Goal: Task Accomplishment & Management: Manage account settings

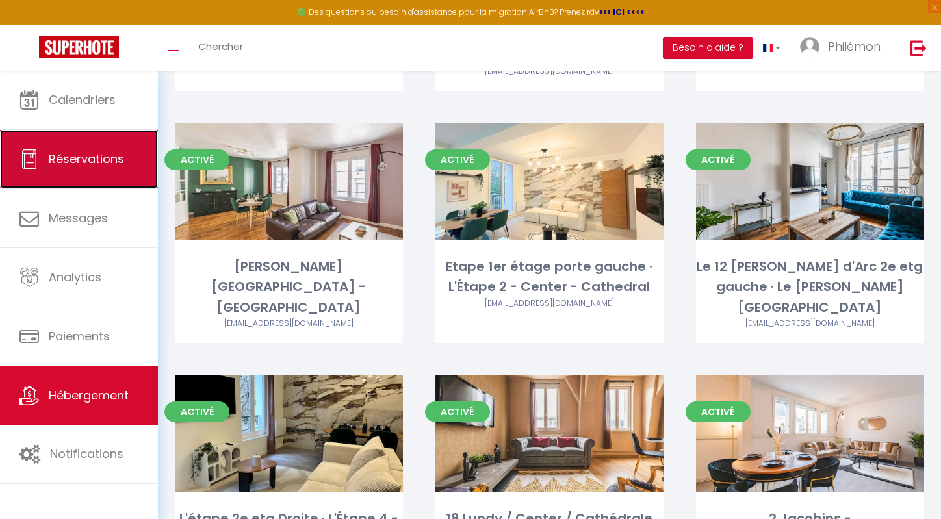
click at [105, 136] on link "Réservations" at bounding box center [79, 159] width 158 height 58
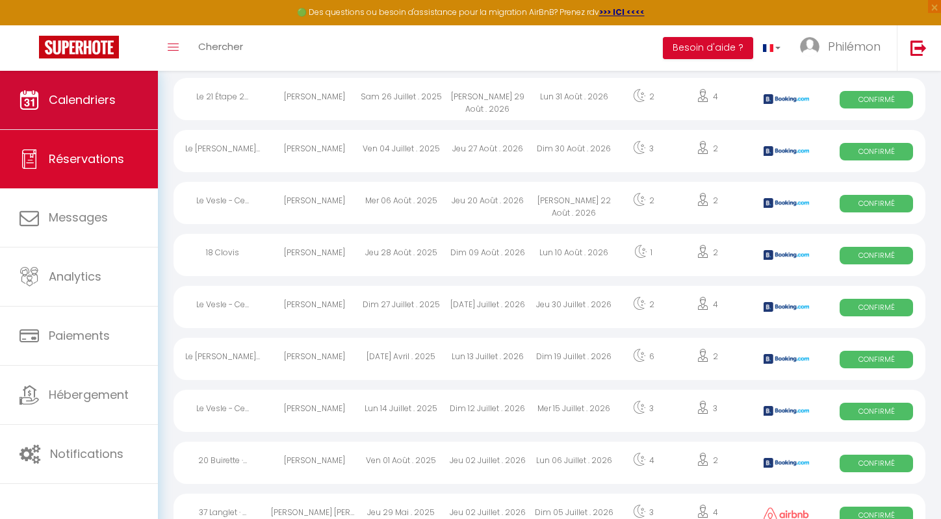
scroll to position [1345, 0]
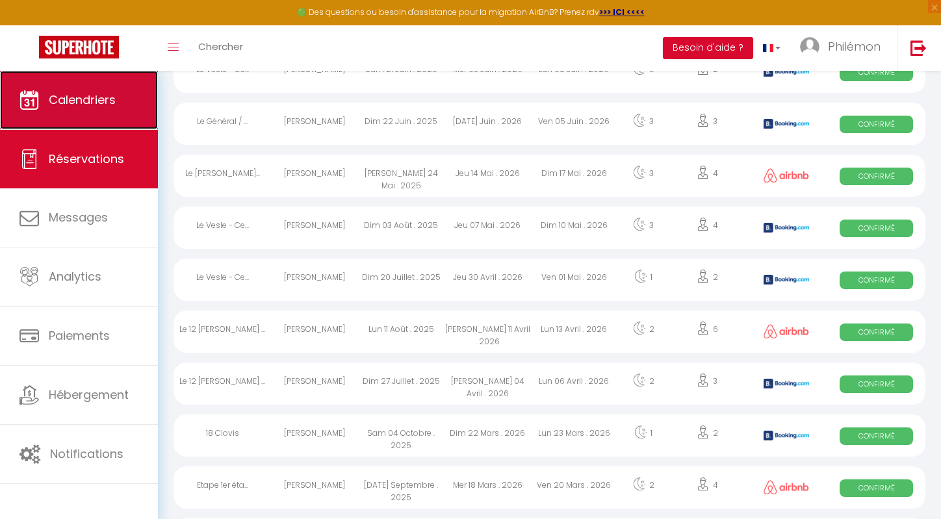
click at [116, 97] on link "Calendriers" at bounding box center [79, 100] width 158 height 58
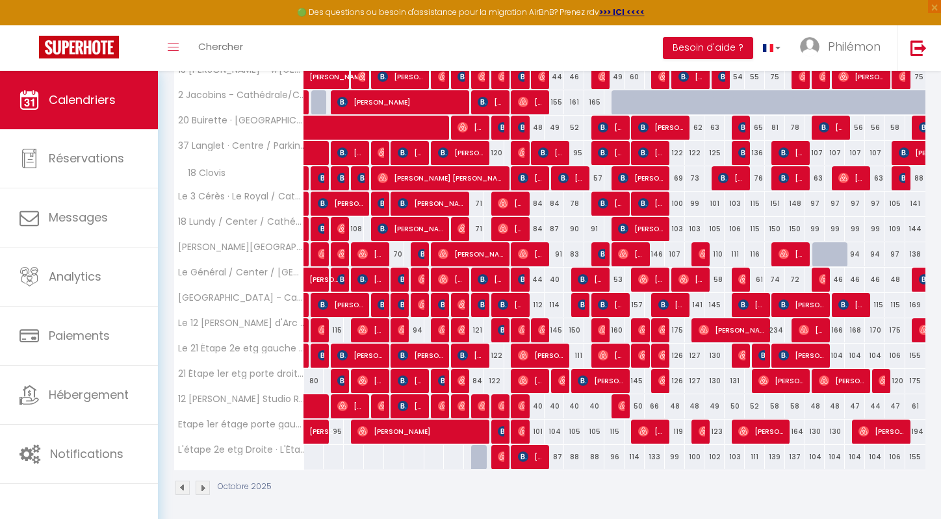
scroll to position [236, 0]
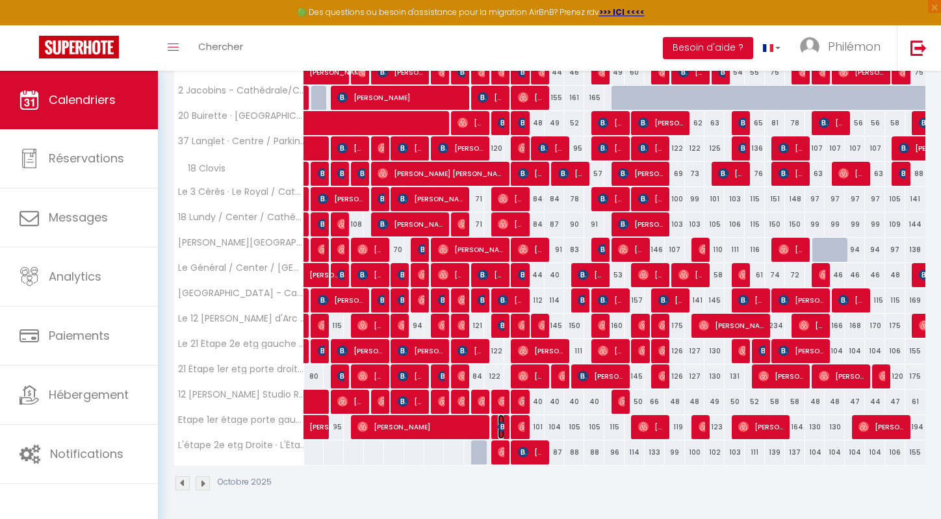
click at [498, 425] on img at bounding box center [503, 427] width 10 height 10
select select "OK"
select select "KO"
select select "0"
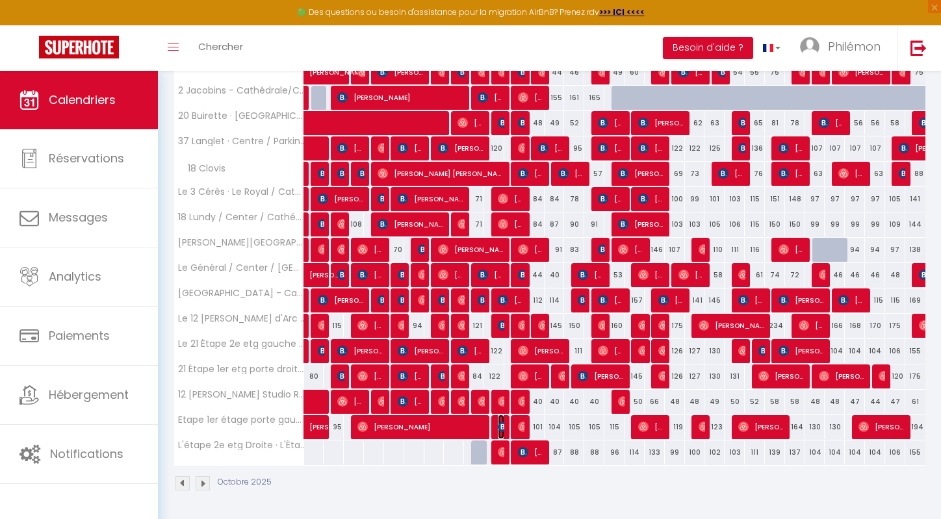
select select "1"
select select
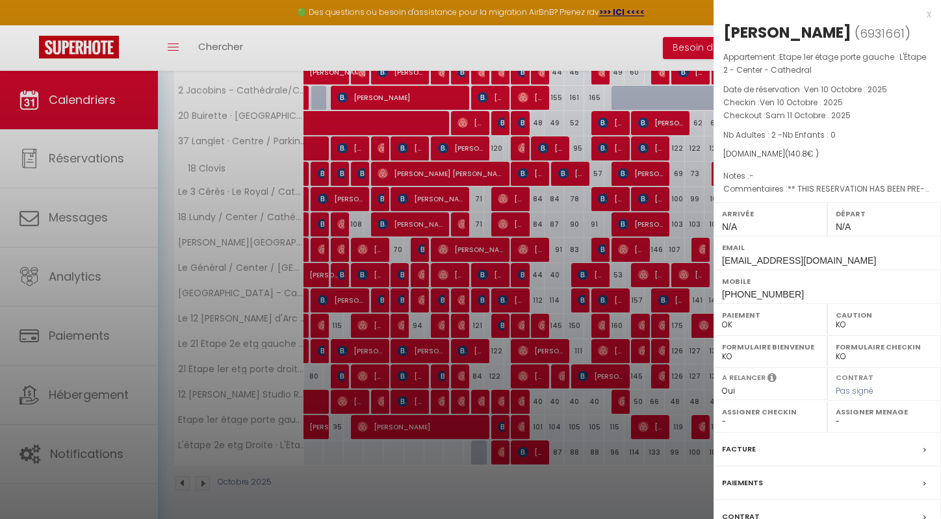
click at [925, 14] on div "x" at bounding box center [823, 14] width 218 height 16
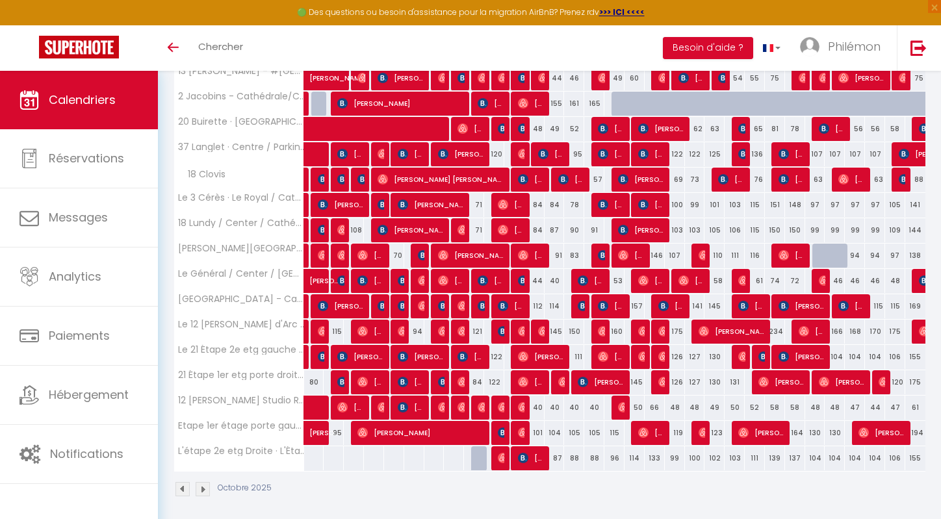
scroll to position [229, 0]
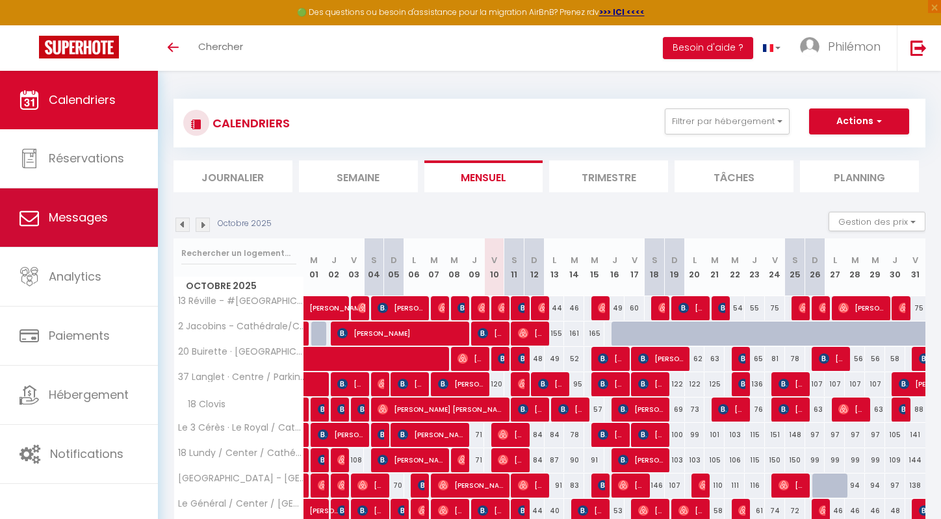
click at [73, 238] on link "Messages" at bounding box center [79, 217] width 158 height 58
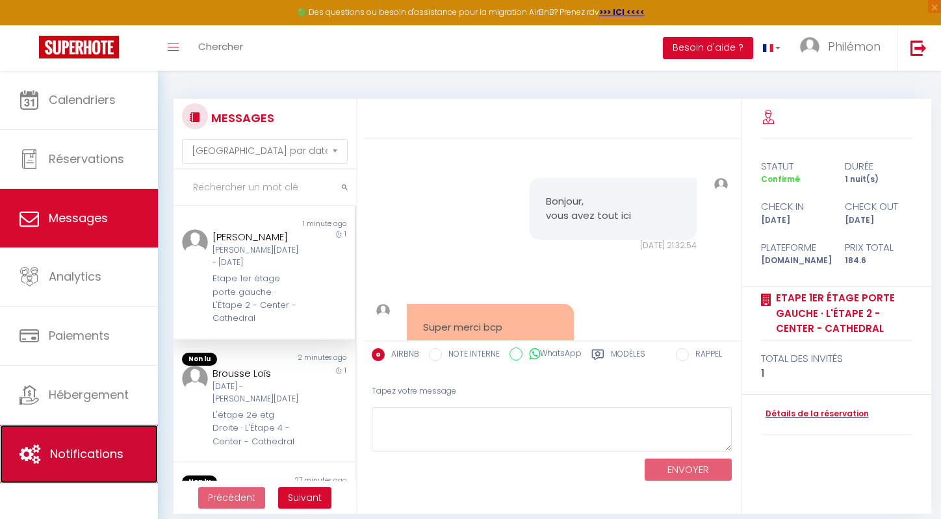
click at [80, 448] on span "Notifications" at bounding box center [86, 454] width 73 height 16
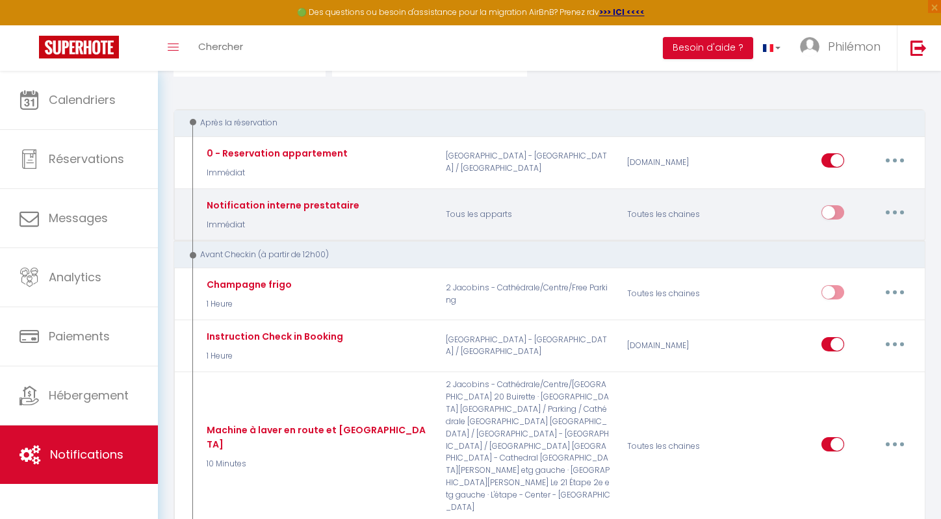
scroll to position [211, 0]
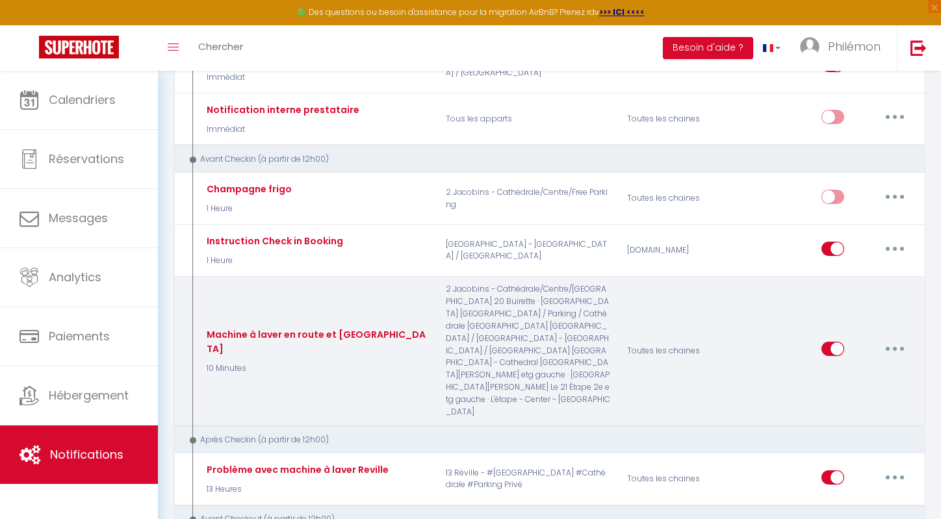
click at [903, 341] on button "button" at bounding box center [895, 349] width 36 height 21
click at [835, 374] on link "Editer" at bounding box center [861, 379] width 96 height 22
type input "Machine à laver en route et WIFI"
select select "10 Minutes"
select select
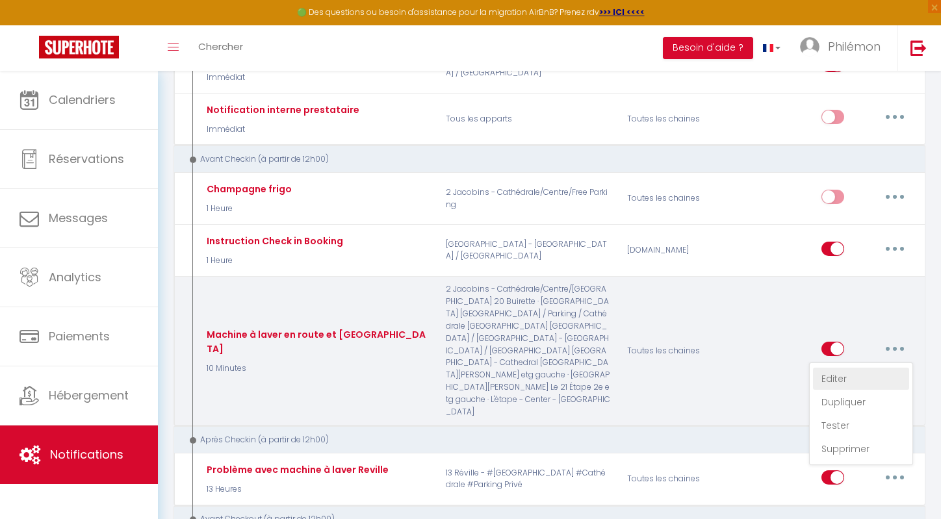
checkbox input "true"
checkbox input "false"
radio input "true"
type input "Machine à laver en route et WIFI"
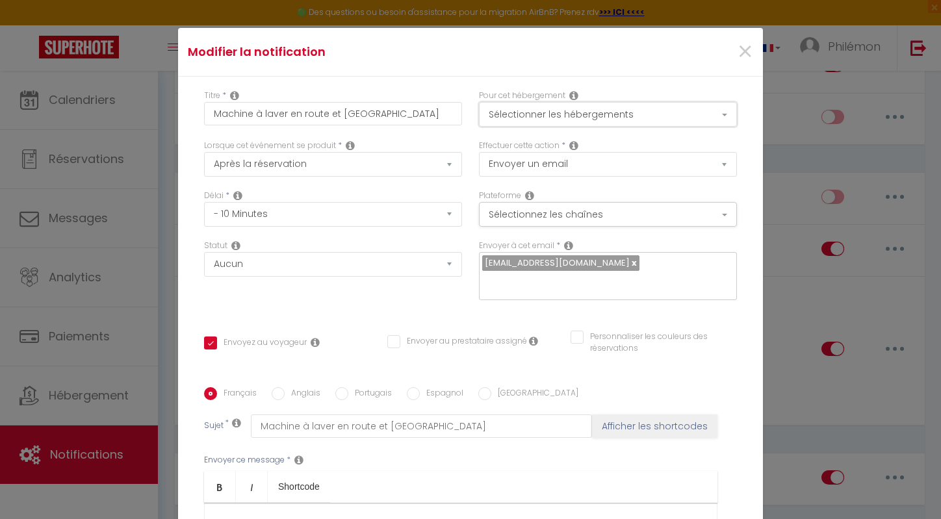
click at [574, 116] on button "Sélectionner les hébergements" at bounding box center [608, 114] width 258 height 25
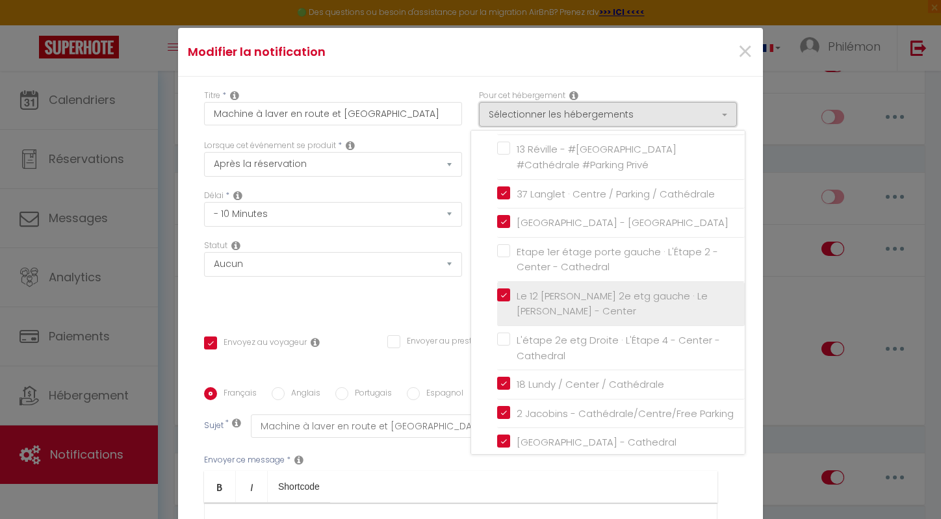
scroll to position [183, 0]
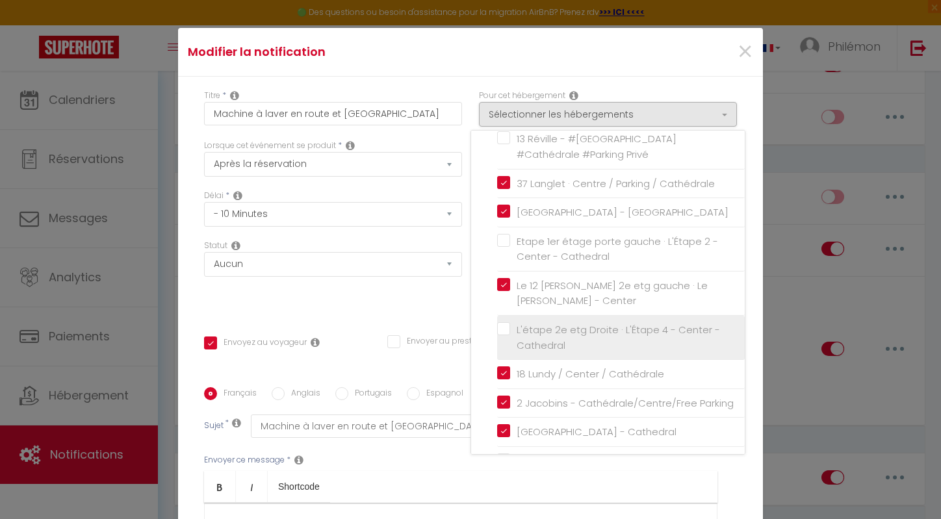
click at [610, 342] on input "L'étape 2e etg Droite · L'Étape 4 - Center - Cathedral" at bounding box center [621, 337] width 248 height 13
checkbox input "true"
checkbox input "false"
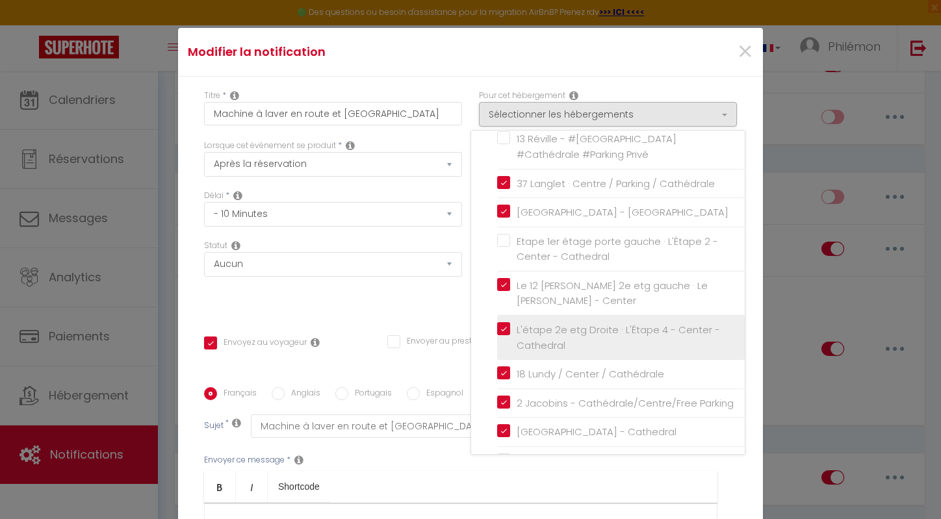
checkbox input "false"
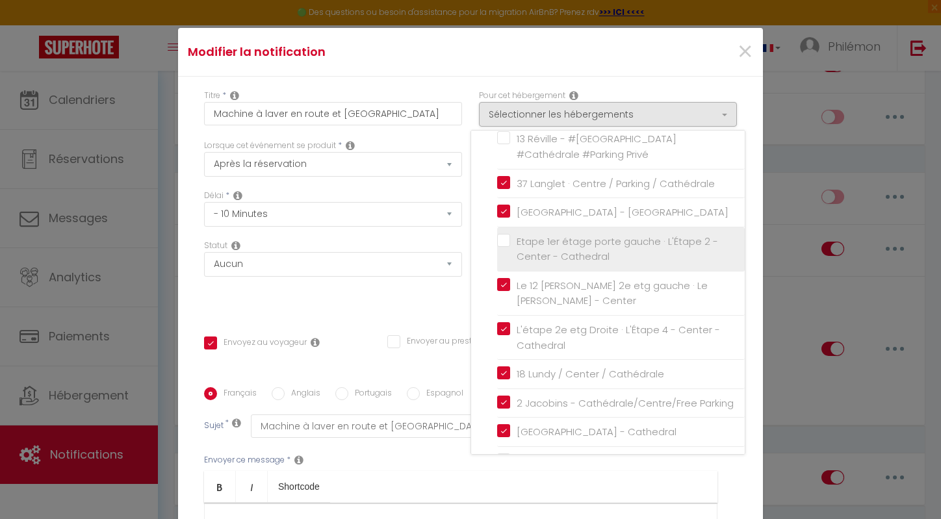
click at [576, 257] on span "Etape 1er étage porte gauche · L'Étape 2 - Center - Cathedral" at bounding box center [617, 249] width 201 height 29
click at [576, 255] on input "Etape 1er étage porte gauche · L'Étape 2 - Center - Cathedral" at bounding box center [621, 248] width 248 height 13
checkbox input "true"
checkbox input "false"
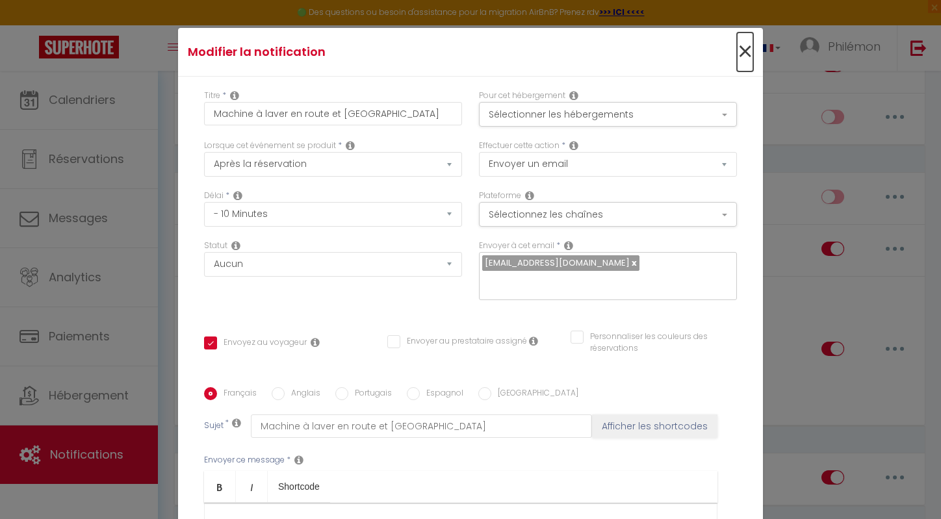
click at [753, 46] on span "×" at bounding box center [745, 51] width 16 height 39
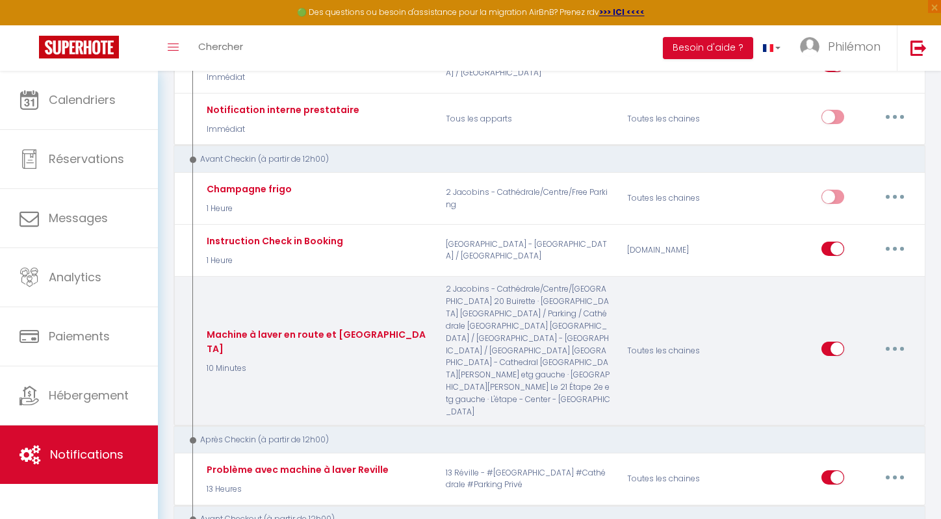
click at [537, 337] on p "2 Jacobins - Cathédrale/Centre/Free Parking 20 Buirette · Place d'Erlon Hyper C…" at bounding box center [528, 350] width 182 height 135
click at [285, 333] on div "Machine à laver en route et WIFI" at bounding box center [316, 342] width 226 height 29
click at [880, 352] on div "Editer Dupliquer Tester Supprimer" at bounding box center [867, 351] width 92 height 38
click at [884, 348] on button "button" at bounding box center [895, 349] width 36 height 21
click at [853, 368] on link "Editer" at bounding box center [861, 379] width 96 height 22
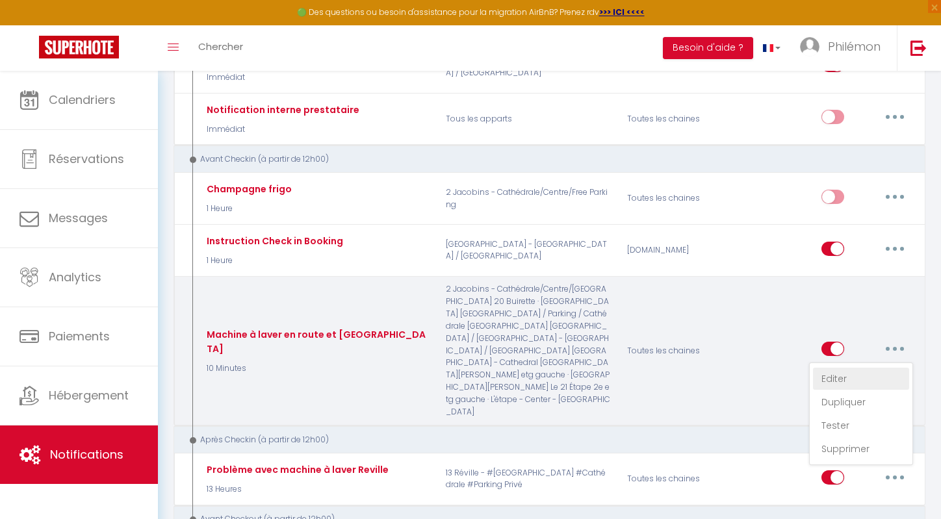
type input "Machine à laver en route et WIFI"
checkbox input "true"
checkbox input "false"
type input "Machine à laver en route et WIFI"
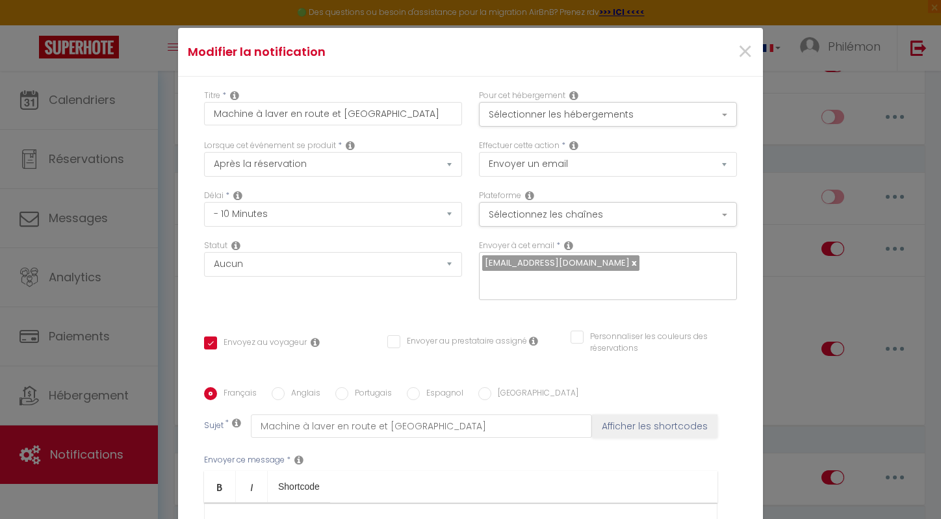
scroll to position [206, 0]
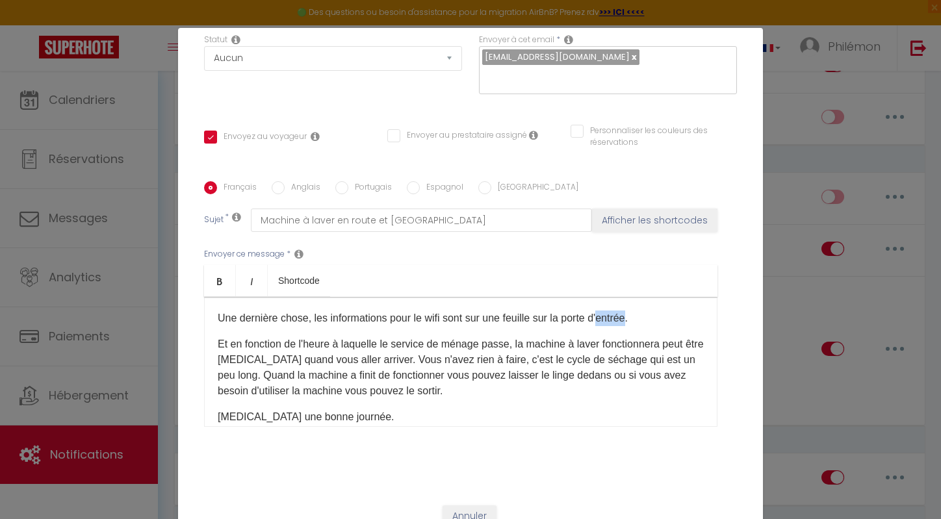
drag, startPoint x: 638, startPoint y: 302, endPoint x: 604, endPoint y: 302, distance: 33.8
click at [604, 311] on p "Une dernière chose, les informations pour le wifi sont sur une feuille sur la p…" at bounding box center [461, 319] width 486 height 16
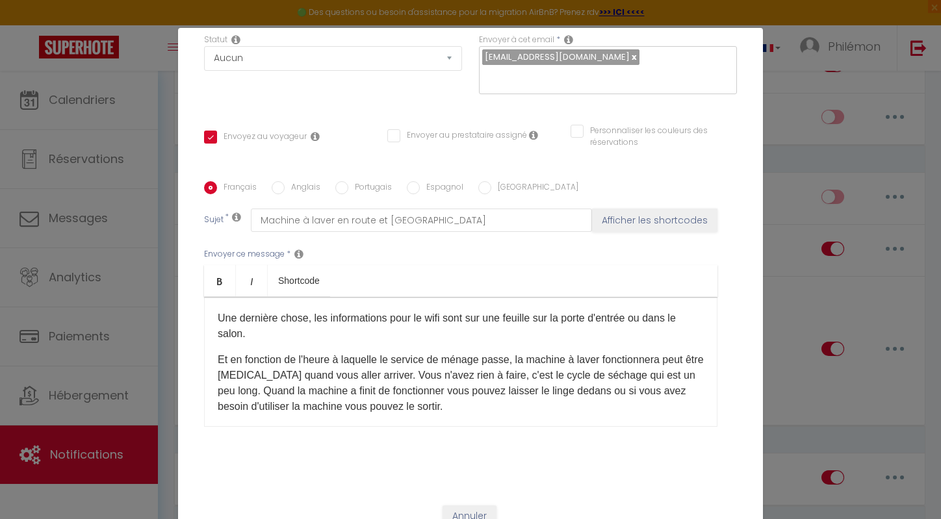
scroll to position [0, 0]
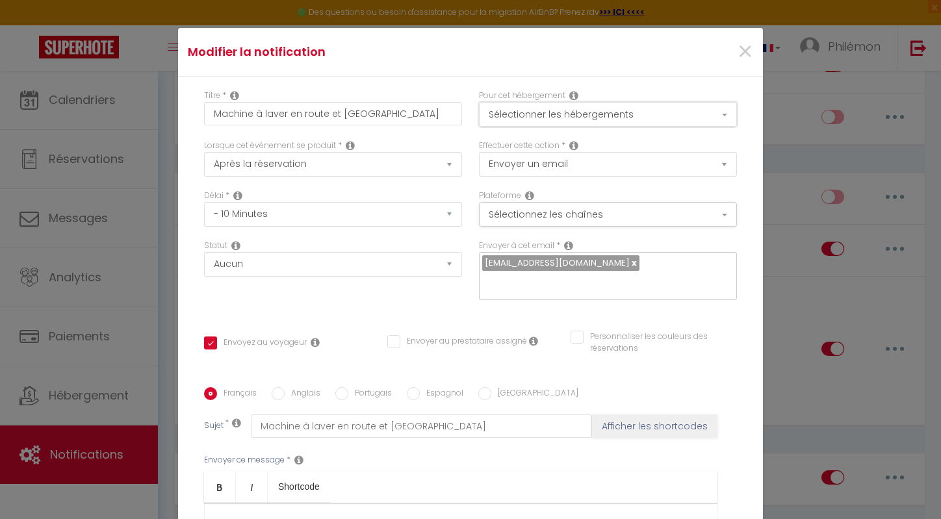
click at [604, 118] on button "Sélectionner les hébergements" at bounding box center [608, 114] width 258 height 25
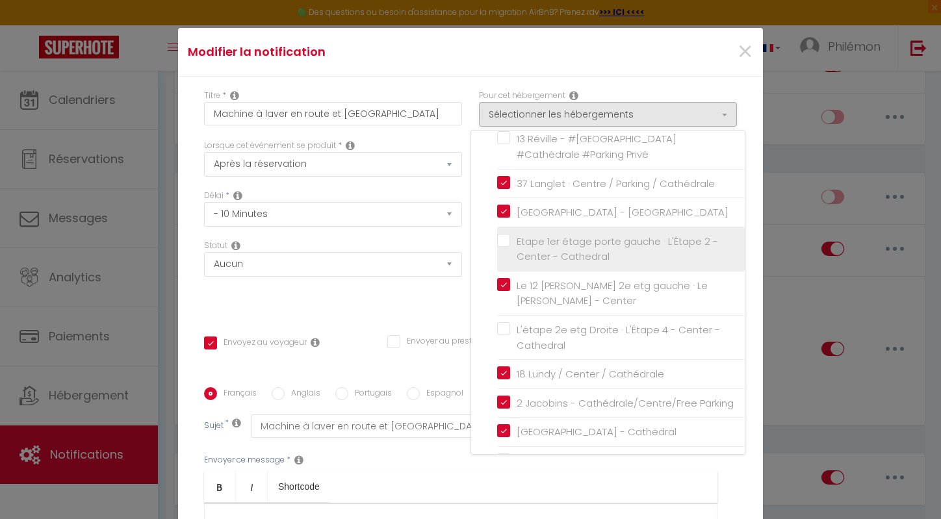
click at [571, 249] on input "Etape 1er étage porte gauche · L'Étape 2 - Center - Cathedral" at bounding box center [621, 248] width 248 height 13
checkbox input "true"
checkbox input "false"
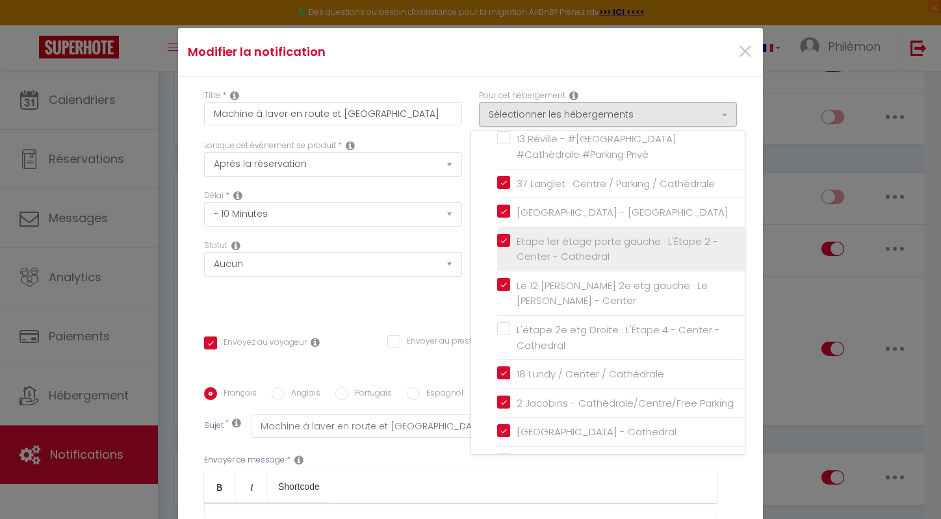
checkbox input "false"
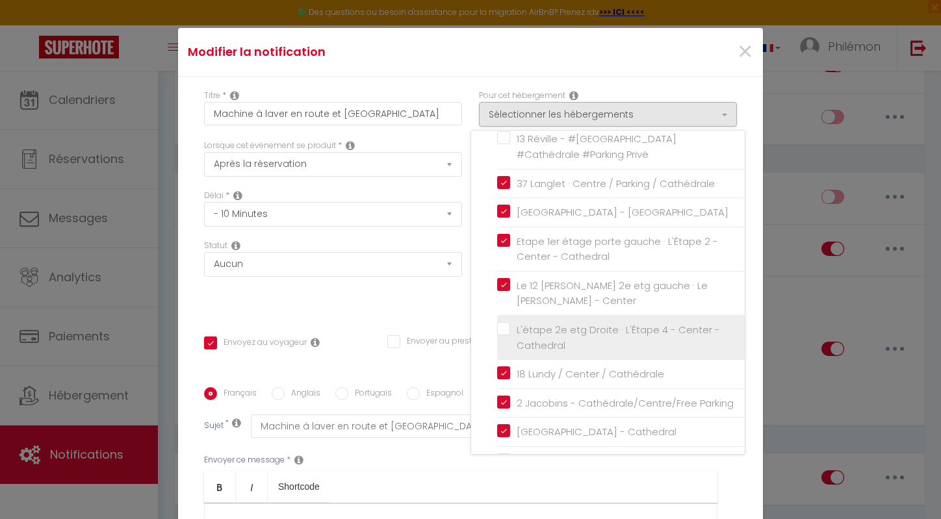
click at [567, 350] on label "L'étape 2e etg Droite · L'Étape 4 - Center - Cathedral" at bounding box center [623, 337] width 226 height 31
click at [567, 344] on input "L'étape 2e etg Droite · L'Étape 4 - Center - Cathedral" at bounding box center [621, 337] width 248 height 13
checkbox input "true"
checkbox input "false"
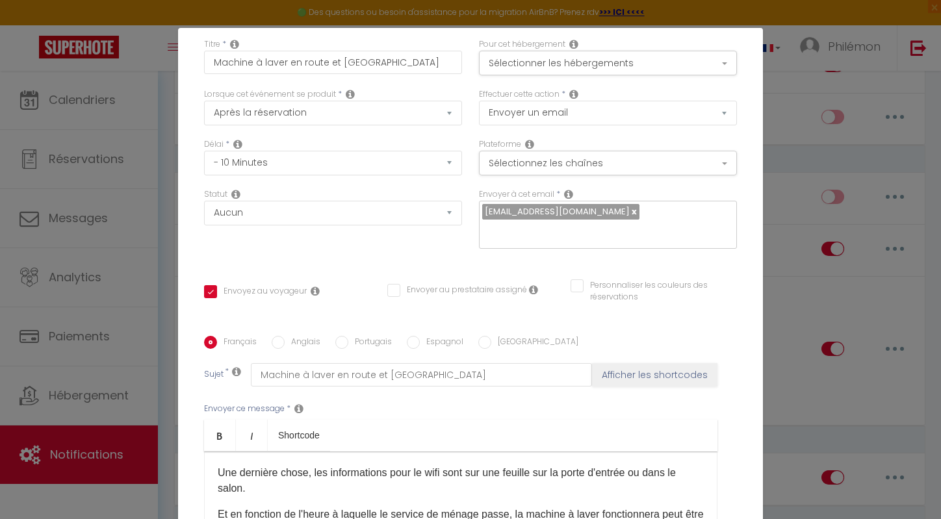
scroll to position [58, 0]
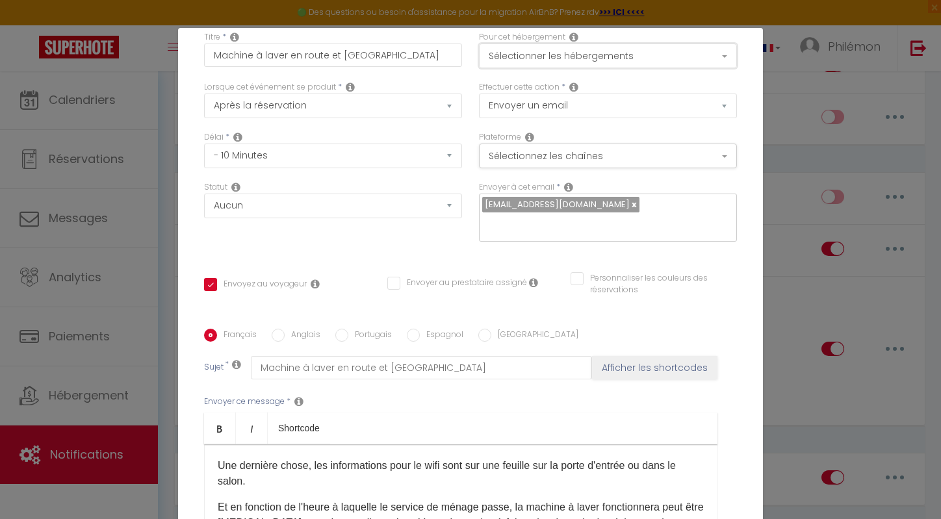
click at [592, 57] on button "Sélectionner les hébergements" at bounding box center [608, 56] width 258 height 25
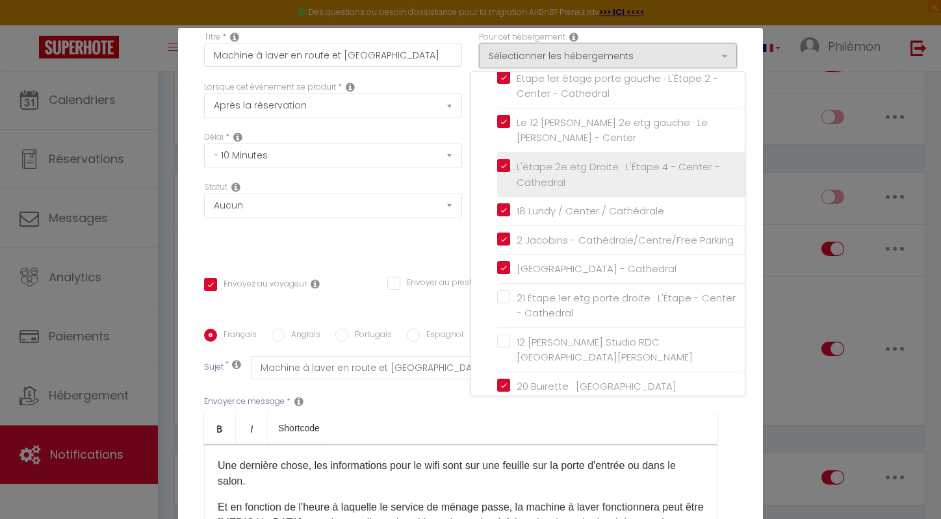
scroll to position [302, 0]
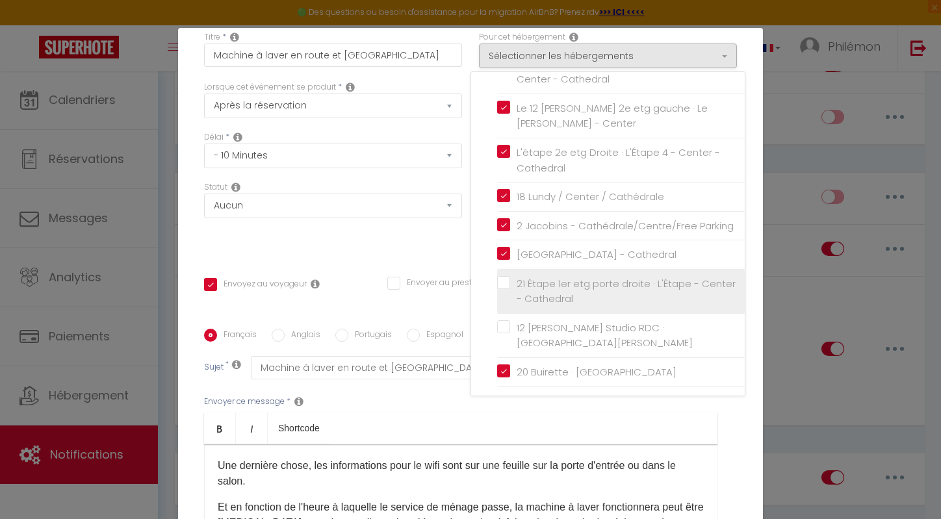
click at [510, 280] on label "21 Étape 1er etg porte droite · L'Étape - Center - Cathedral" at bounding box center [623, 291] width 226 height 31
click at [510, 285] on input "21 Étape 1er etg porte droite · L'Étape - Center - Cathedral" at bounding box center [621, 291] width 248 height 13
checkbox input "true"
checkbox input "false"
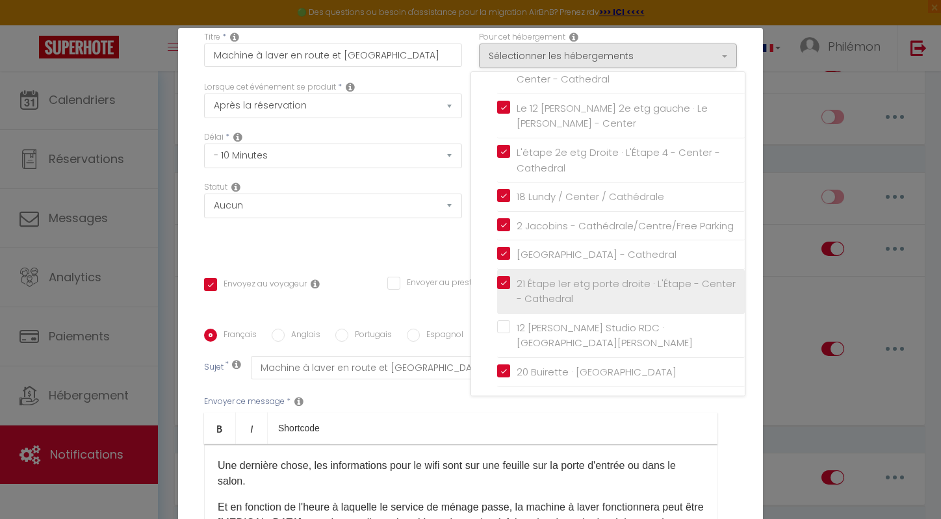
checkbox input "false"
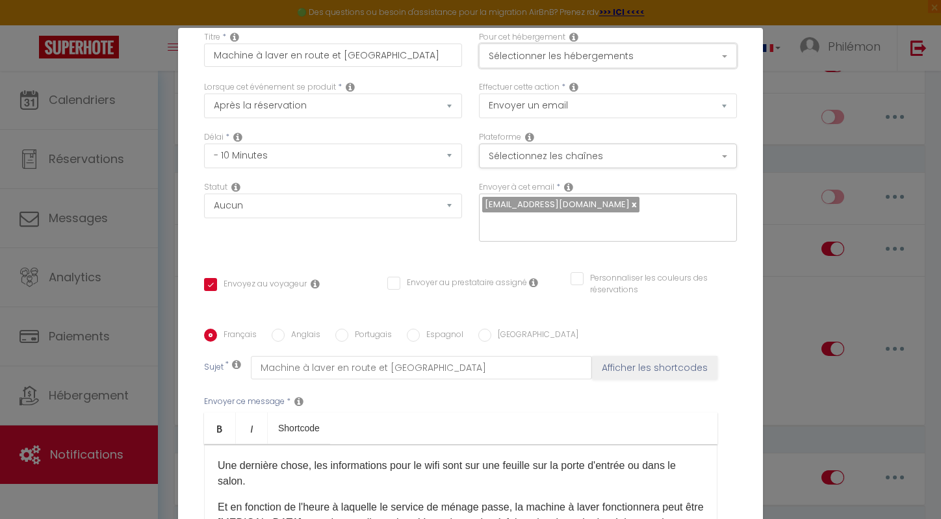
click at [586, 66] on button "Sélectionner les hébergements" at bounding box center [608, 56] width 258 height 25
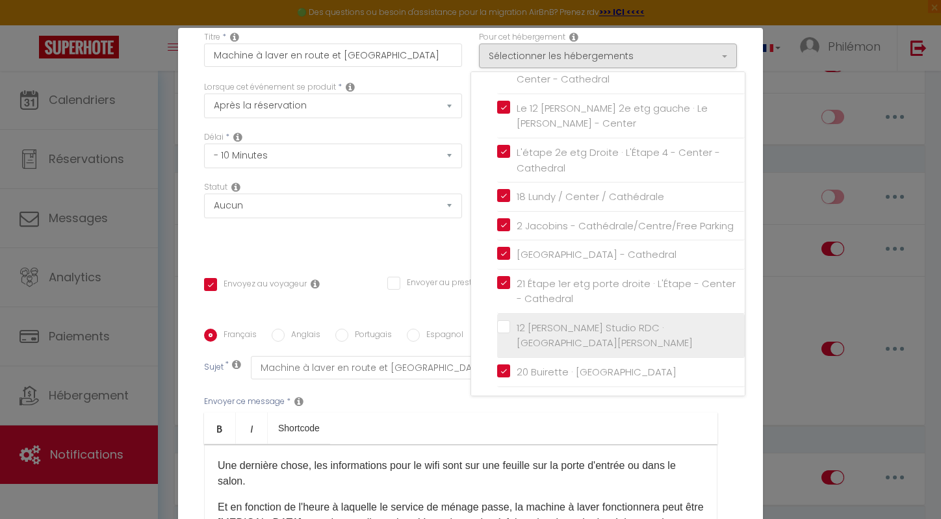
click at [510, 328] on label "12 [PERSON_NAME] Studio RDC · [GEOGRAPHIC_DATA][PERSON_NAME]" at bounding box center [623, 335] width 226 height 31
click at [509, 329] on input "12 [PERSON_NAME] Studio RDC · [GEOGRAPHIC_DATA][PERSON_NAME]" at bounding box center [621, 335] width 248 height 13
checkbox input "true"
checkbox input "false"
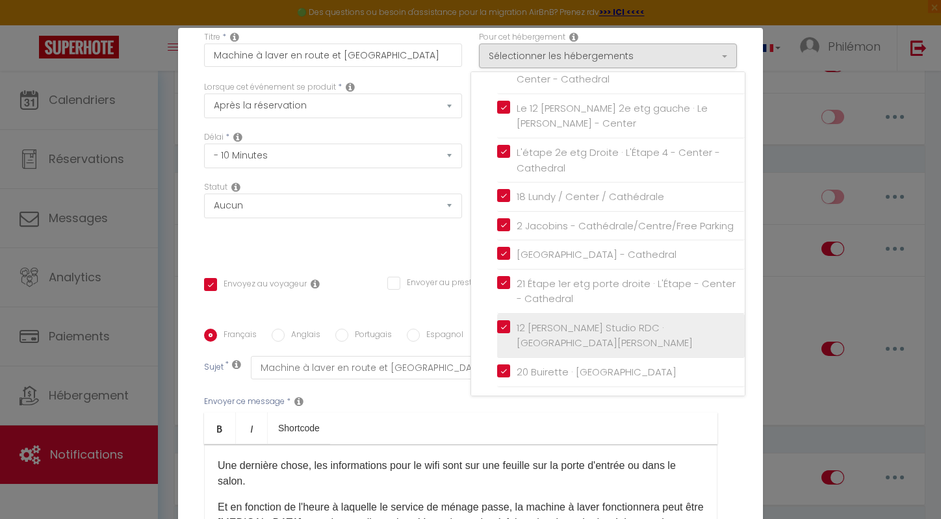
checkbox input "false"
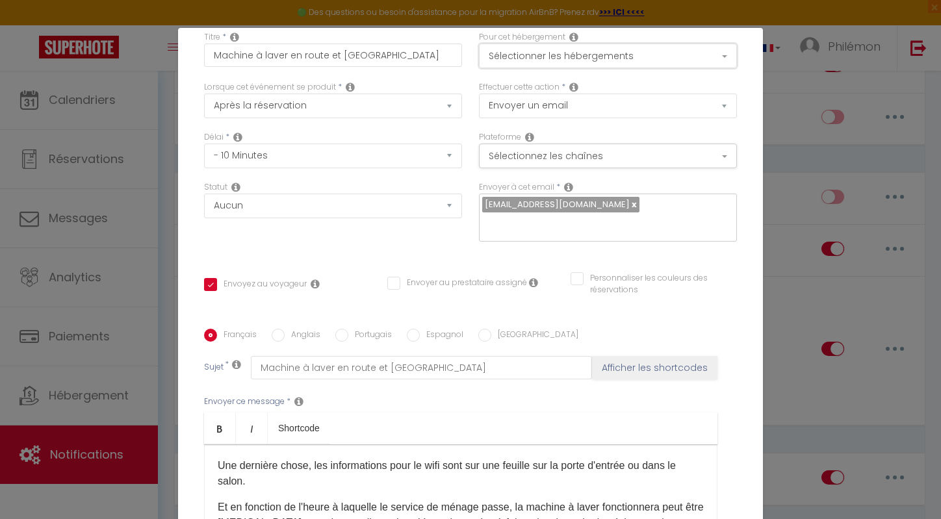
click at [578, 58] on button "Sélectionner les hébergements" at bounding box center [608, 56] width 258 height 25
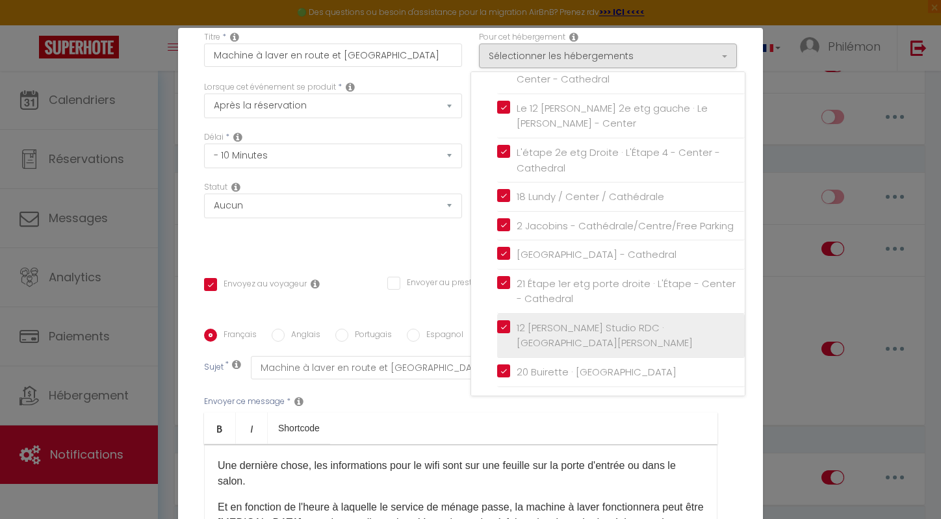
click at [510, 326] on label "12 [PERSON_NAME] Studio RDC · [GEOGRAPHIC_DATA][PERSON_NAME]" at bounding box center [623, 335] width 226 height 31
click at [504, 329] on input "12 [PERSON_NAME] Studio RDC · [GEOGRAPHIC_DATA][PERSON_NAME]" at bounding box center [621, 335] width 248 height 13
checkbox input "false"
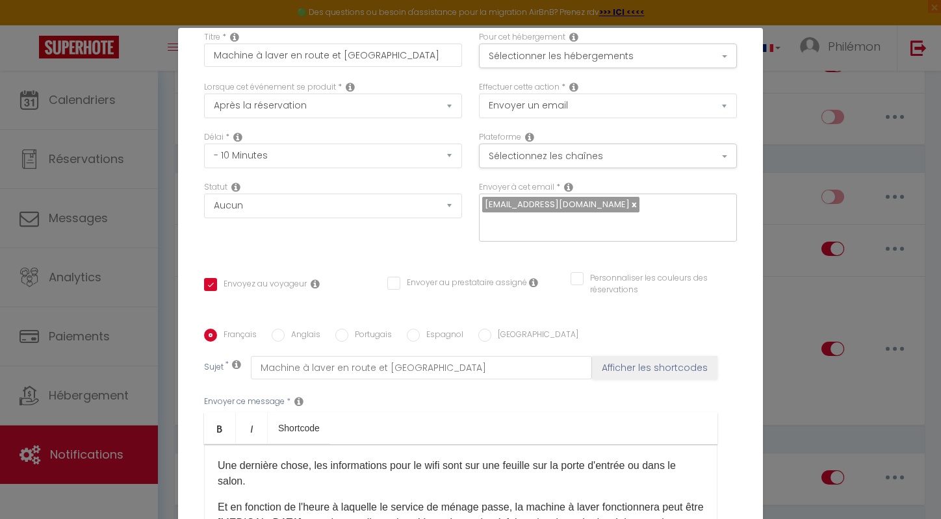
checkbox input "true"
checkbox input "false"
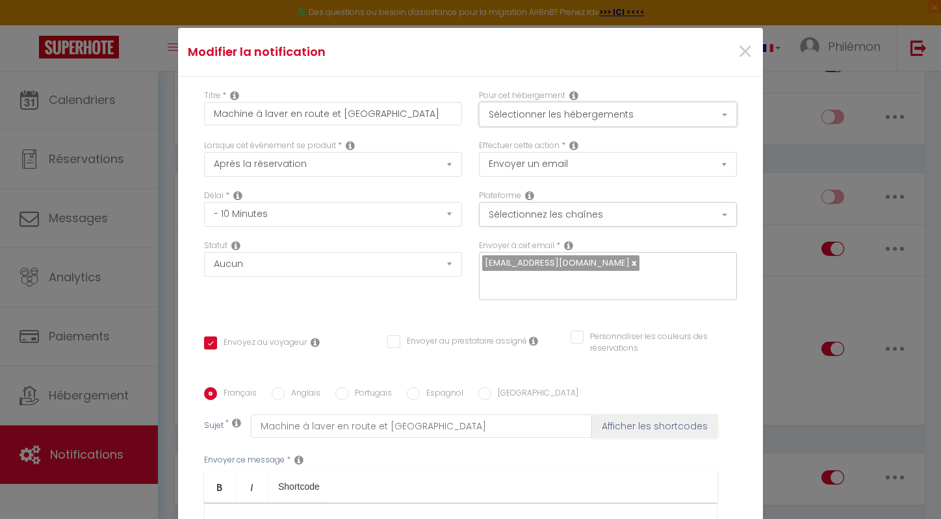
click at [567, 110] on button "Sélectionner les hébergements" at bounding box center [608, 114] width 258 height 25
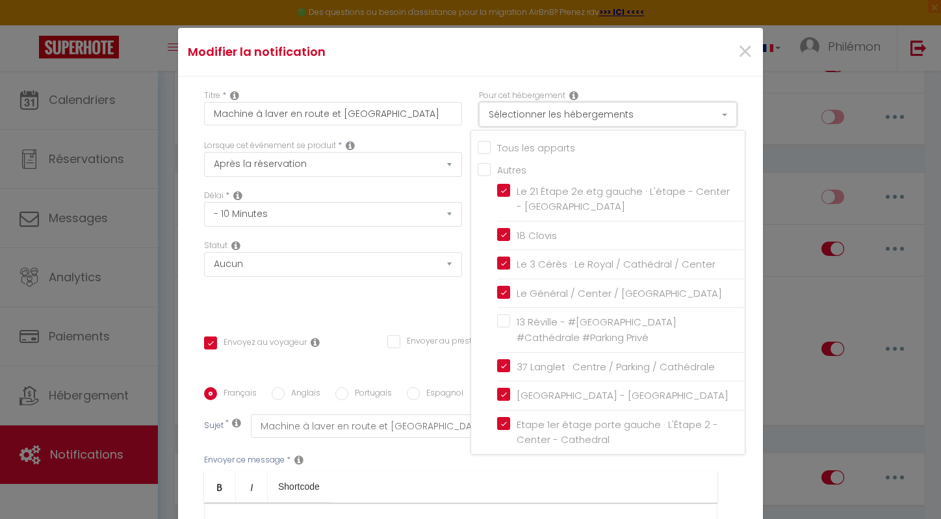
click at [582, 110] on button "Sélectionner les hébergements" at bounding box center [608, 114] width 258 height 25
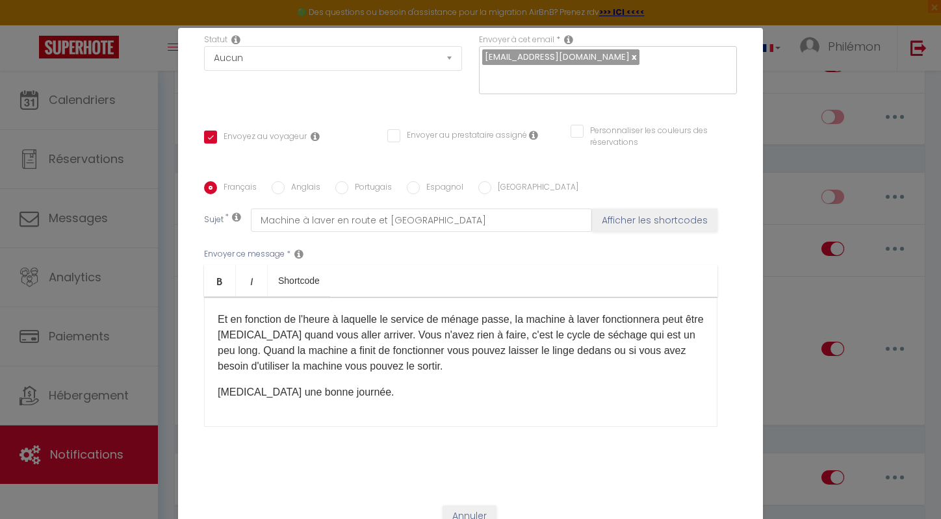
scroll to position [57, 0]
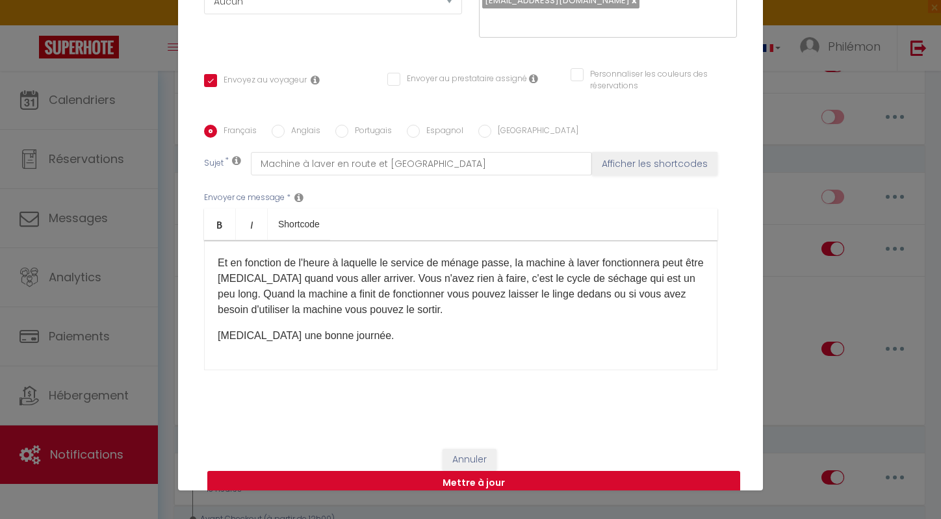
click at [562, 471] on button "Mettre à jour" at bounding box center [473, 483] width 533 height 25
checkbox input "true"
checkbox input "false"
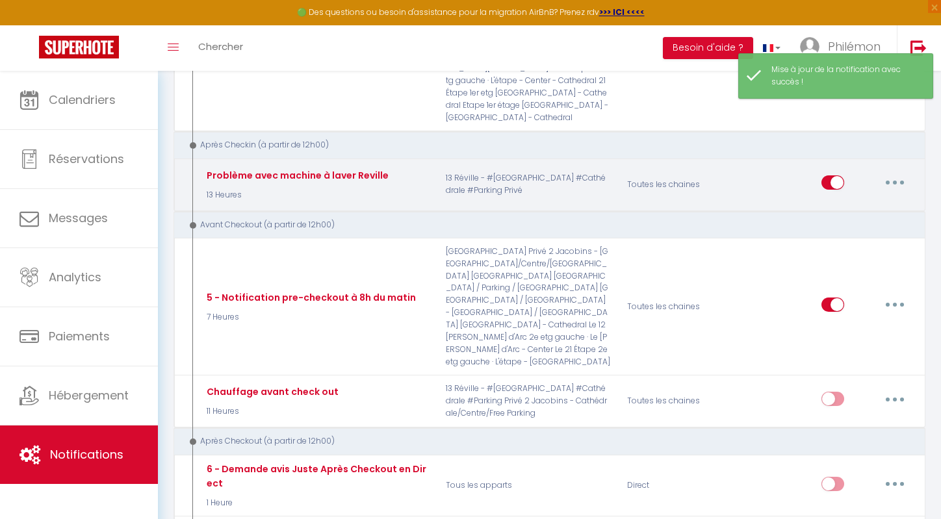
scroll to position [561, 0]
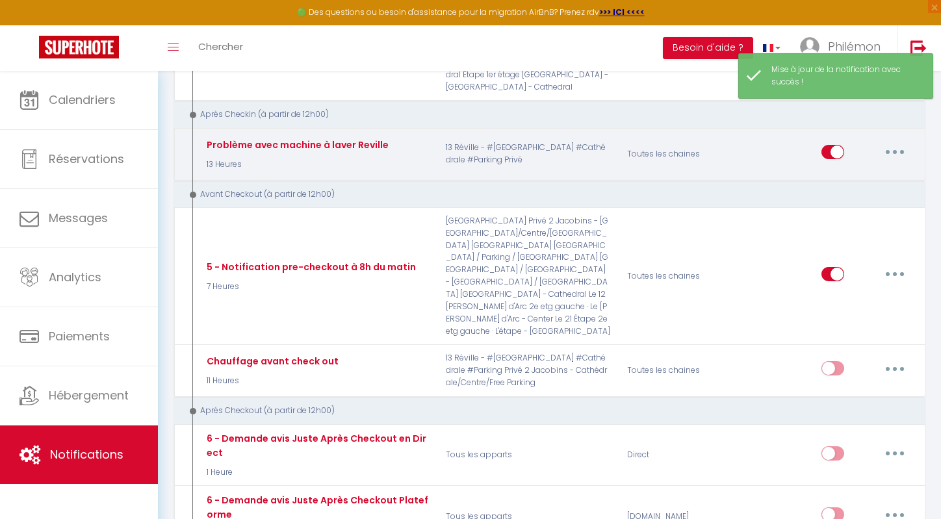
click at [897, 159] on button "button" at bounding box center [895, 152] width 36 height 21
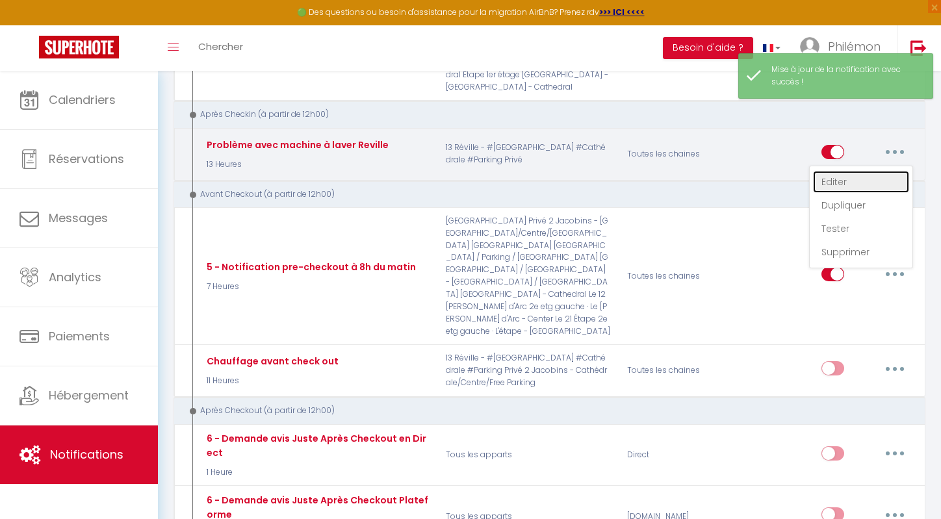
click at [871, 189] on link "Editer" at bounding box center [861, 182] width 96 height 22
type input "Problème avec machine à laver Reville"
select select "3"
select select "13 Heures"
select select
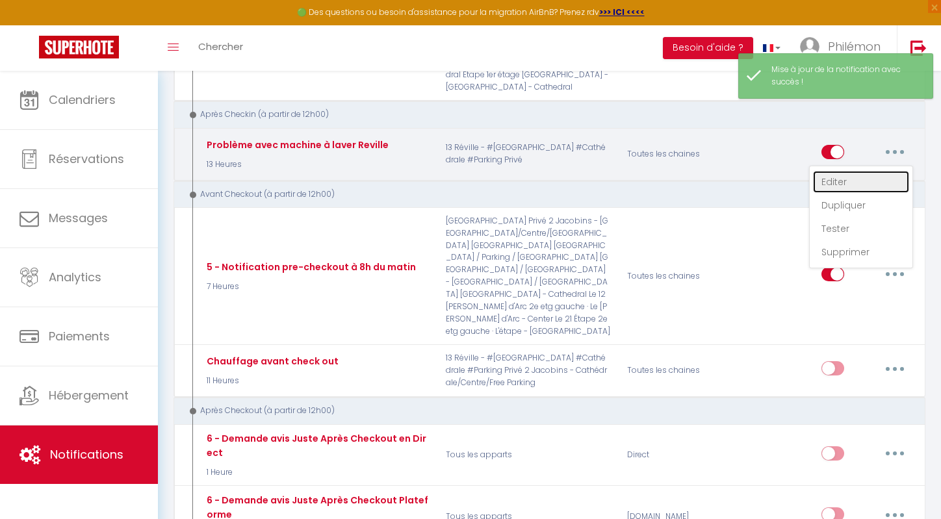
checkbox input "false"
radio input "true"
type input "Problème machine à laver"
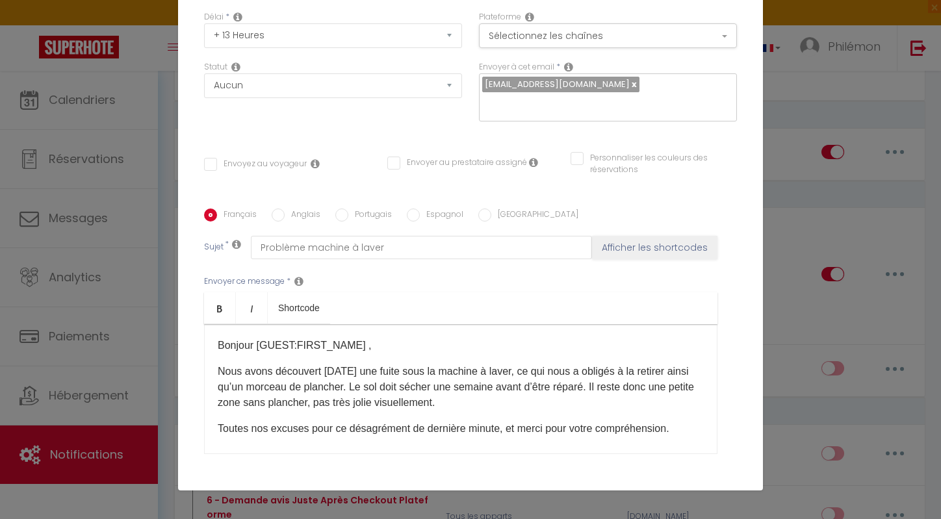
scroll to position [0, 0]
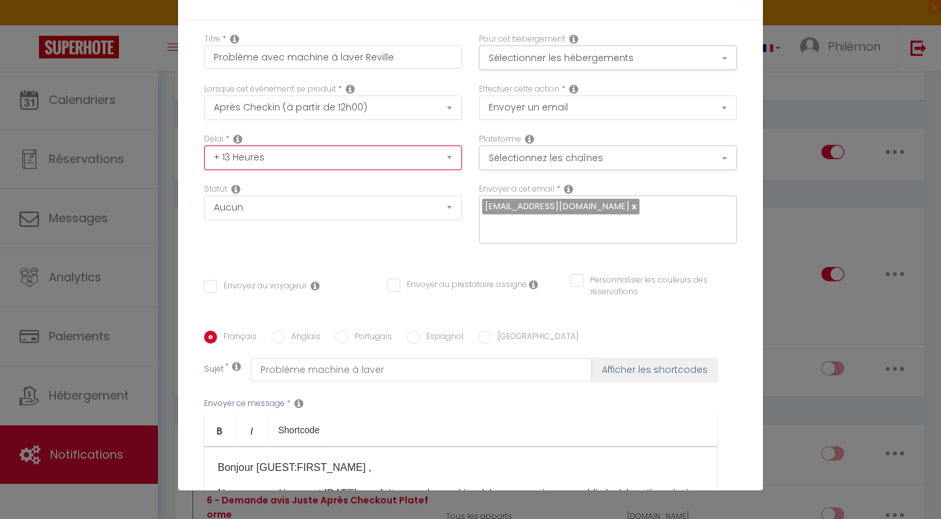
click at [407, 161] on select "Immédiat + 10 Minutes + 1 Heure + 2 Heures + 3 Heures + 4 Heures + 5 Heures + 6…" at bounding box center [333, 158] width 258 height 25
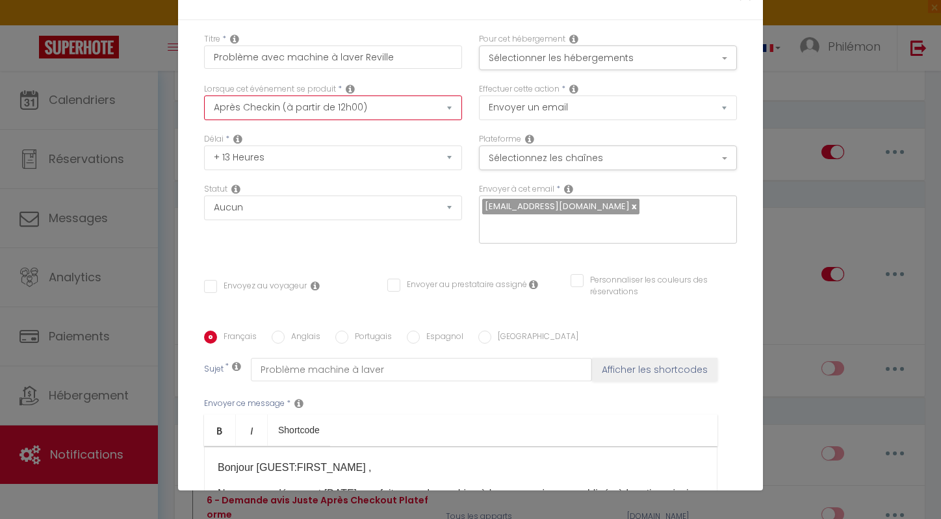
click at [378, 109] on select "Après la réservation Avant Checkin (à partir de 12h00) Après Checkin (à partir …" at bounding box center [333, 108] width 258 height 25
select select "2"
click at [204, 96] on select "Après la réservation Avant Checkin (à partir de 12h00) Après Checkin (à partir …" at bounding box center [333, 108] width 258 height 25
checkbox input "false"
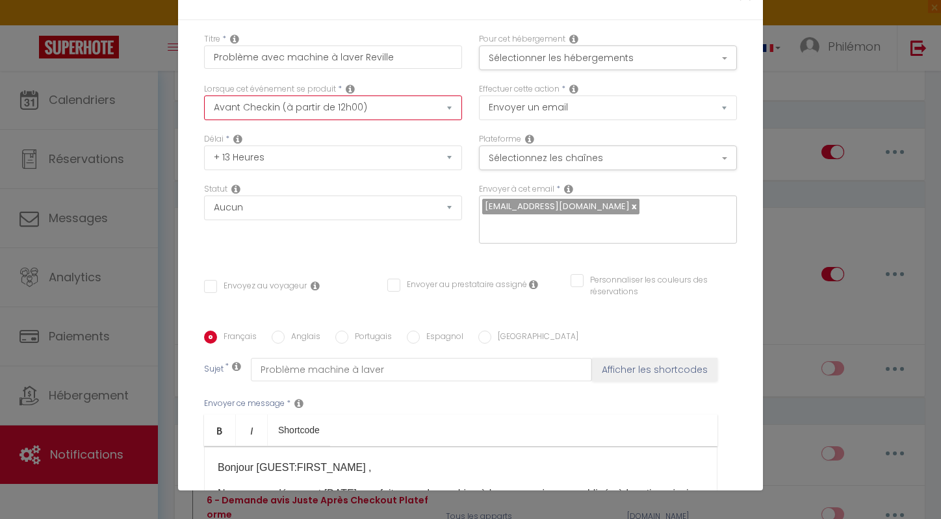
checkbox input "false"
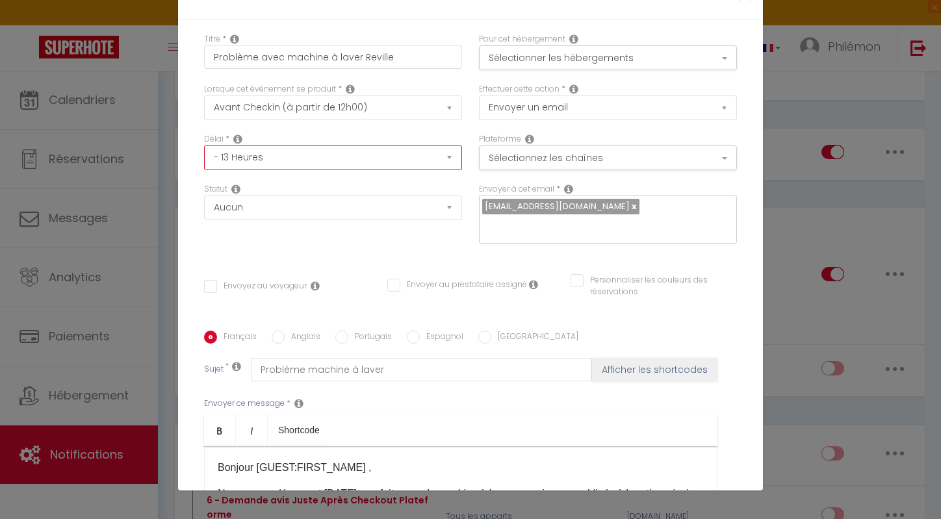
click at [356, 161] on select "Immédiat - 10 Minutes - 1 Heure - 2 Heures - 3 Heures - 4 Heures - 5 Heures - 6…" at bounding box center [333, 158] width 258 height 25
click at [352, 155] on select "Immédiat - 10 Minutes - 1 Heure - 2 Heures - 3 Heures - 4 Heures - 5 Heures - 6…" at bounding box center [333, 158] width 258 height 25
select select "2 Heures"
click at [204, 146] on select "Immédiat - 10 Minutes - 1 Heure - 2 Heures - 3 Heures - 4 Heures - 5 Heures - 6…" at bounding box center [333, 158] width 258 height 25
checkbox input "false"
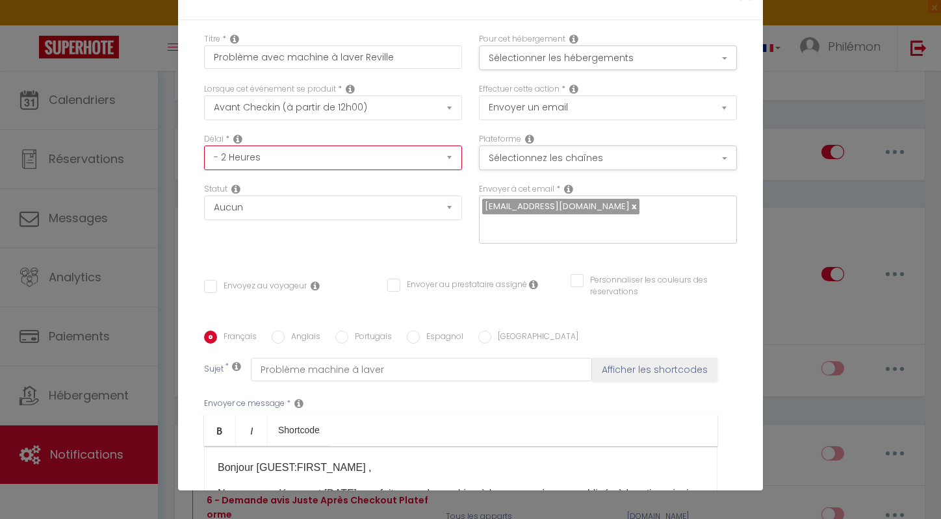
checkbox input "false"
click at [353, 157] on select "Immédiat - 10 Minutes - 1 Heure - 2 Heures - 3 Heures - 4 Heures - 5 Heures - 6…" at bounding box center [333, 158] width 258 height 25
click at [316, 124] on div "Lorsque cet événement se produit * Après la réservation Avant Checkin (à partir…" at bounding box center [333, 108] width 275 height 50
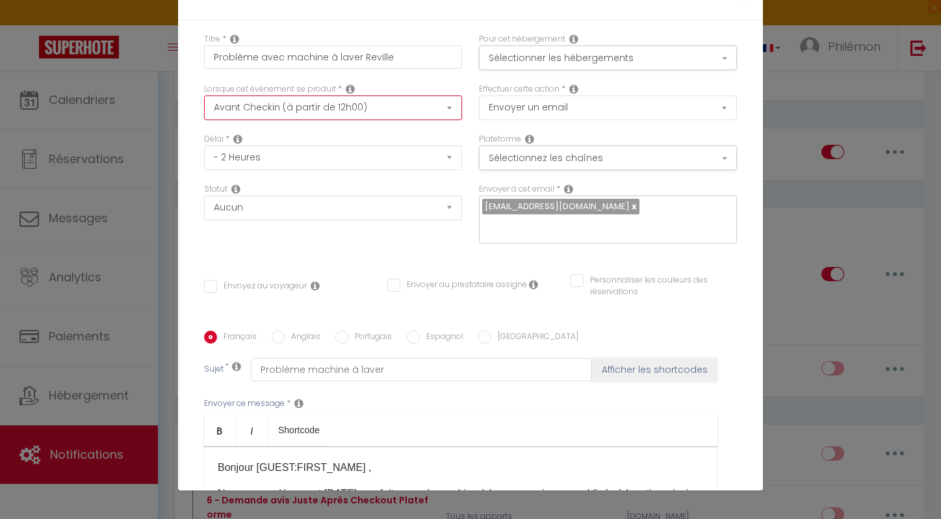
click at [324, 103] on select "Après la réservation Avant Checkin (à partir de 12h00) Après Checkin (à partir …" at bounding box center [333, 108] width 258 height 25
select select "3"
click at [204, 96] on select "Après la réservation Avant Checkin (à partir de 12h00) Après Checkin (à partir …" at bounding box center [333, 108] width 258 height 25
checkbox input "false"
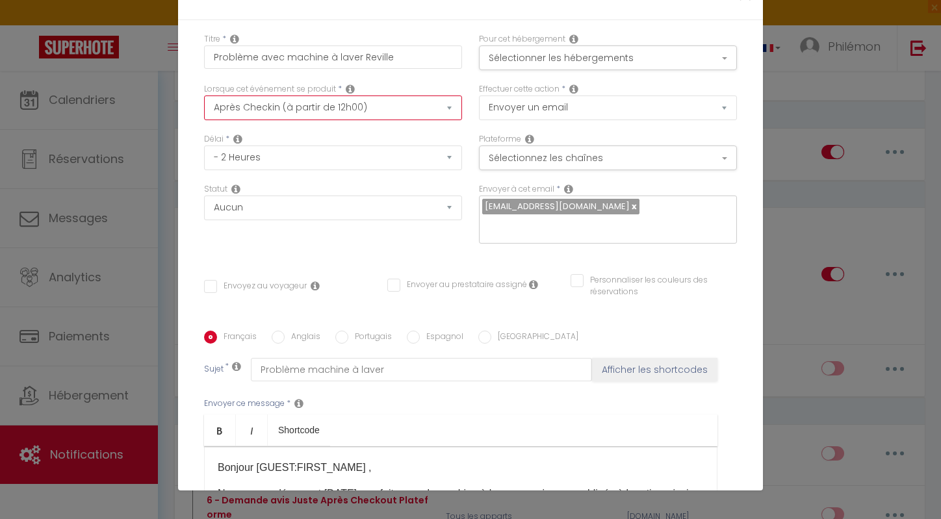
checkbox input "false"
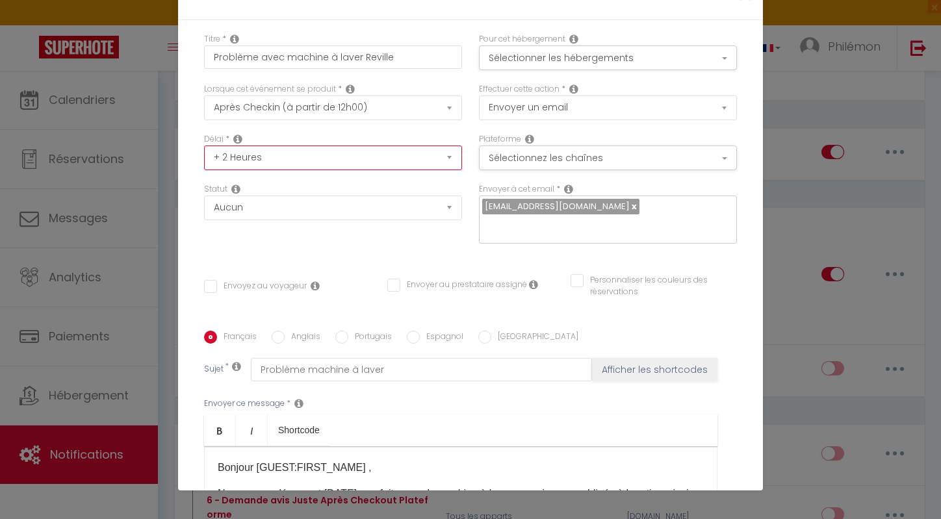
click at [302, 149] on select "Immédiat + 10 Minutes + 1 Heure + 2 Heures + 3 Heures + 4 Heures + 5 Heures + 6…" at bounding box center [333, 158] width 258 height 25
select select "1 Heure"
click at [204, 146] on select "Immédiat + 10 Minutes + 1 Heure + 2 Heures + 3 Heures + 4 Heures + 5 Heures + 6…" at bounding box center [333, 158] width 258 height 25
checkbox input "false"
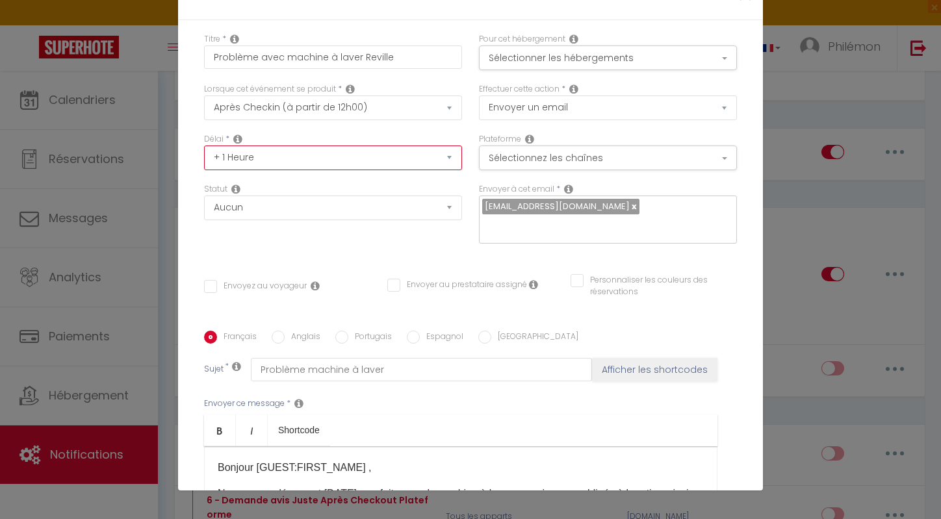
checkbox input "false"
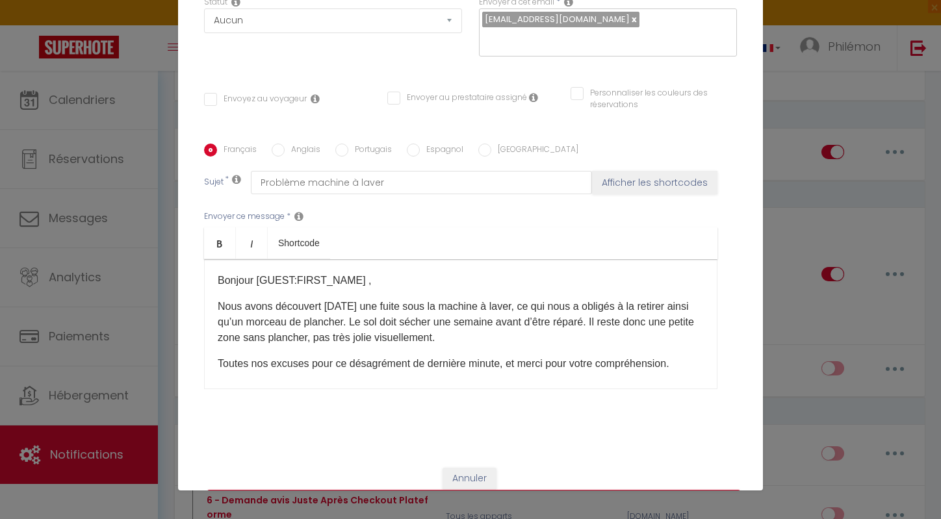
scroll to position [206, 0]
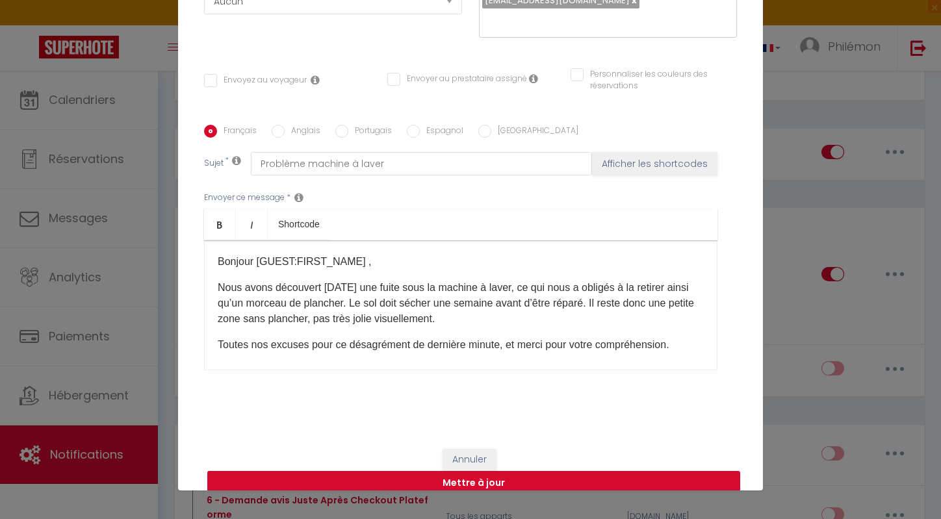
click at [443, 471] on button "Mettre à jour" at bounding box center [473, 483] width 533 height 25
checkbox input "false"
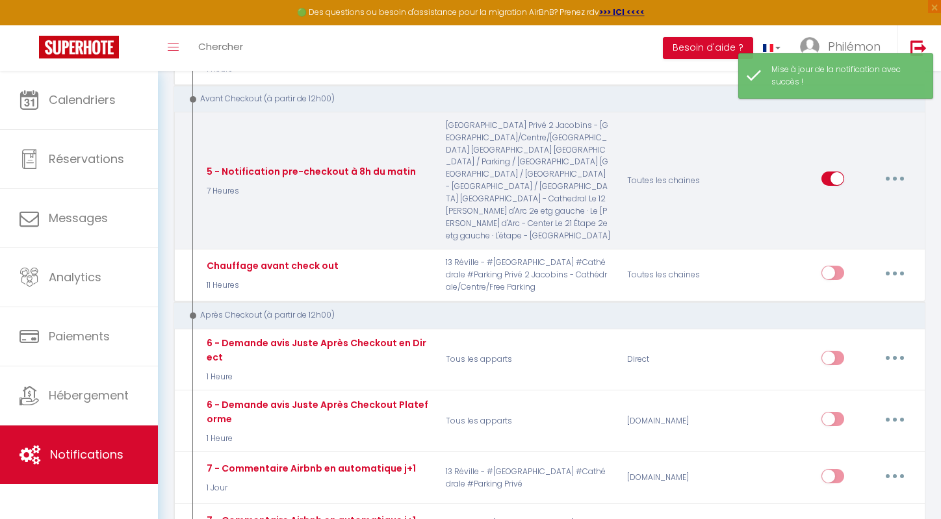
scroll to position [671, 0]
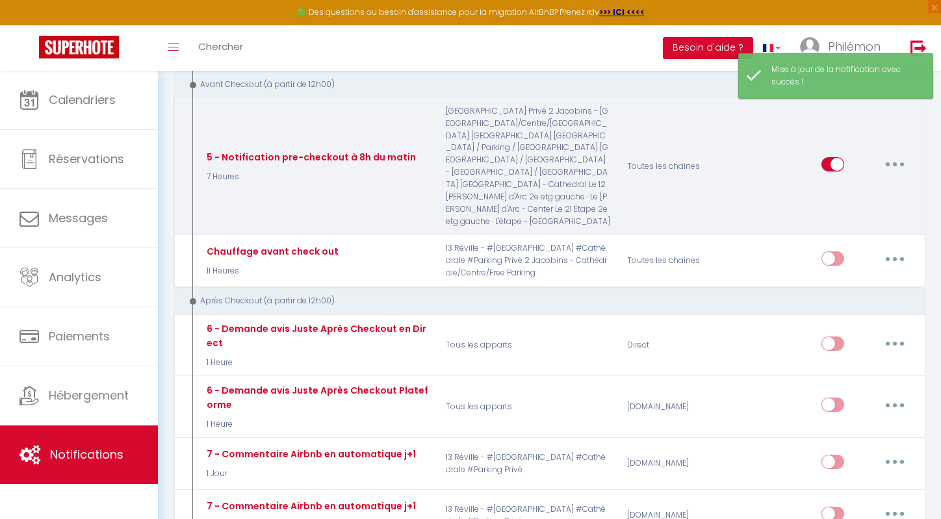
click at [890, 175] on button "button" at bounding box center [895, 164] width 36 height 21
click at [848, 205] on link "Editer" at bounding box center [861, 194] width 96 height 22
type input "5 - Notification pre-checkout à 8h du matin"
select select "4"
select select "7 Heures"
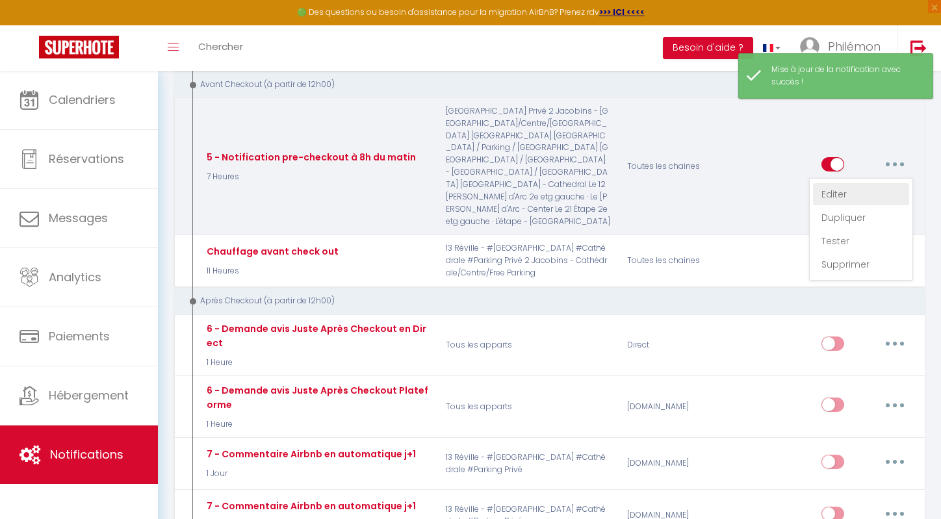
select select "if_booking_is_paid"
checkbox input "true"
checkbox input "false"
radio input "true"
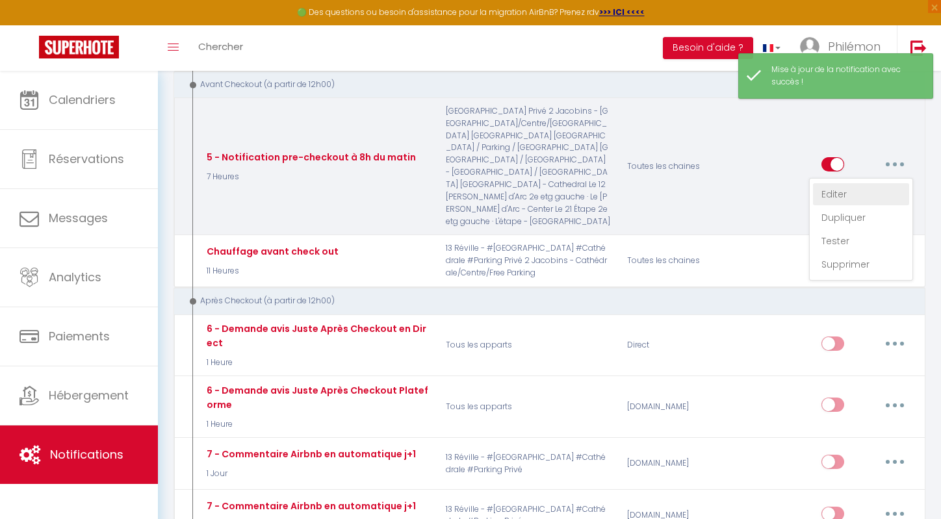
type input "Procédure pour votre départ - [RENTAL:NAME] - [GUEST:FIRST_NAME] [GUEST:NAME]"
checkbox input "true"
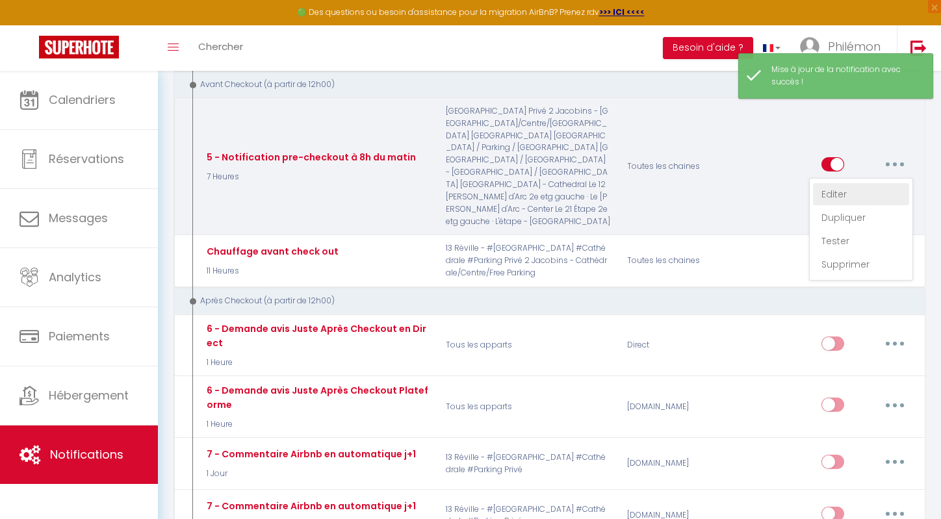
checkbox input "true"
checkbox input "false"
checkbox input "true"
checkbox input "false"
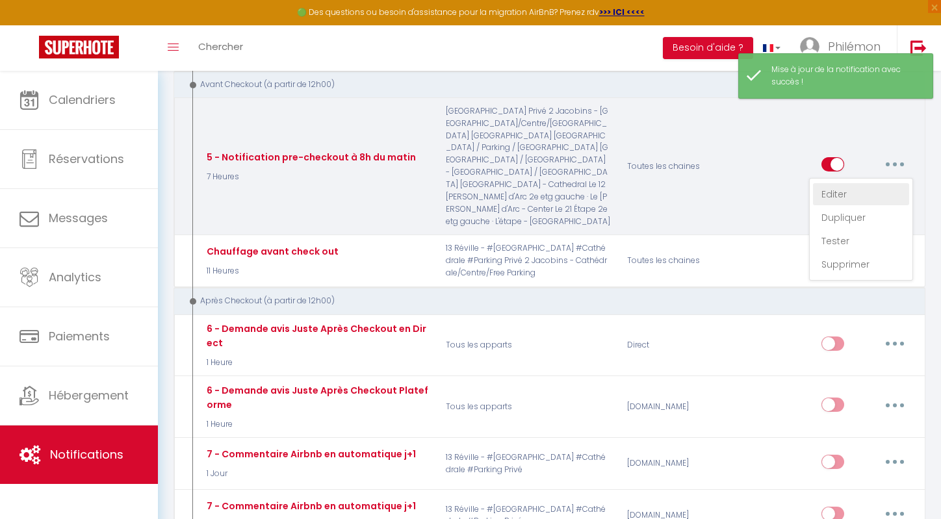
checkbox input "true"
checkbox input "false"
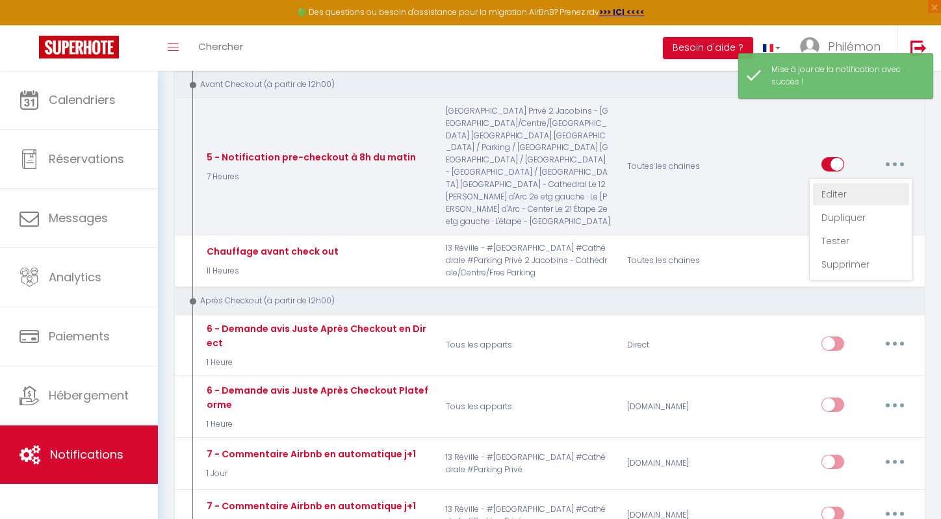
checkbox input "true"
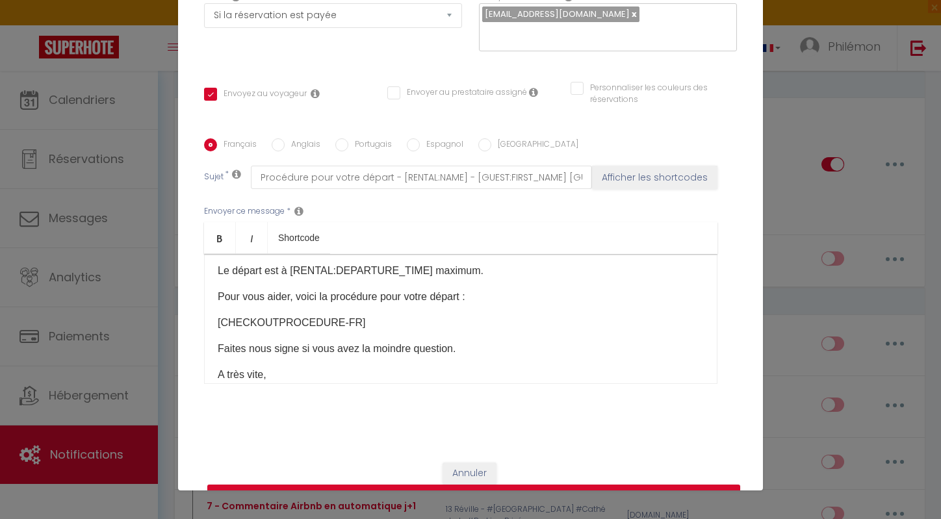
scroll to position [0, 0]
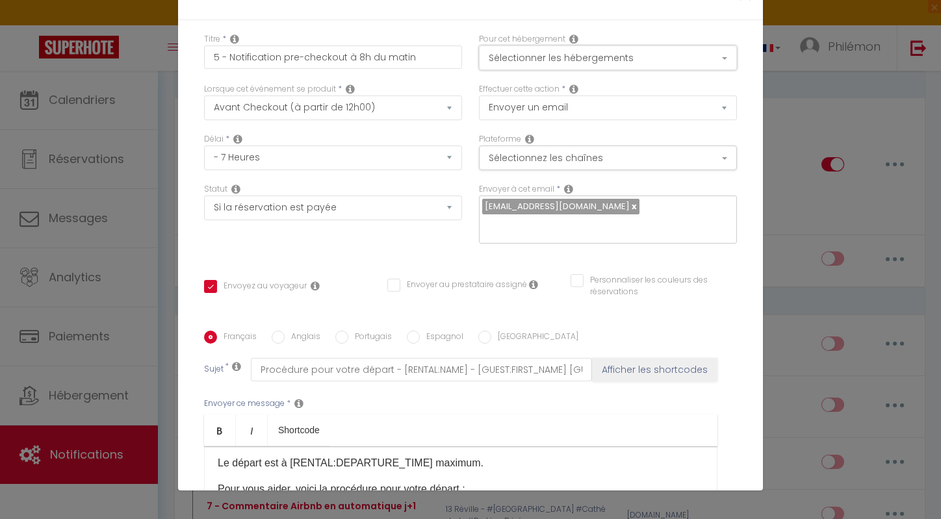
click at [589, 59] on button "Sélectionner les hébergements" at bounding box center [608, 57] width 258 height 25
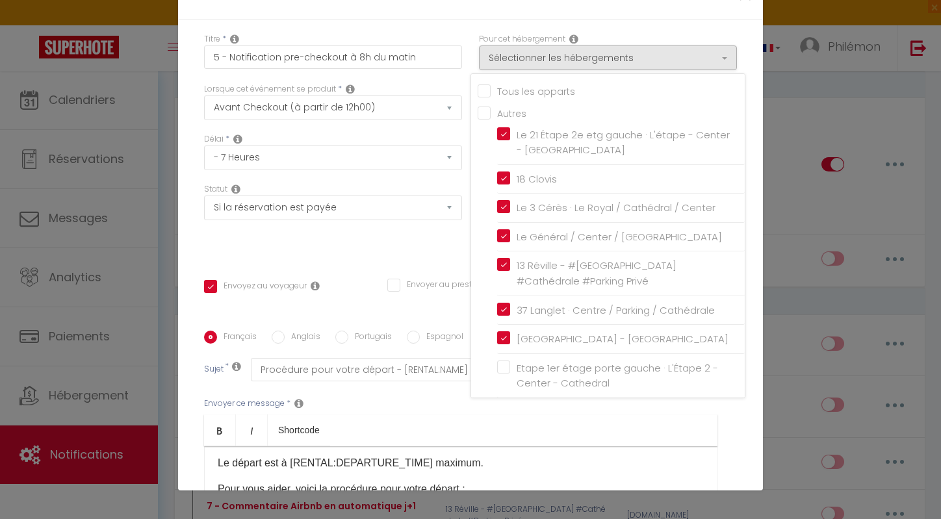
click at [488, 92] on input "Tous les apparts" at bounding box center [611, 90] width 267 height 13
checkbox input "true"
checkbox input "false"
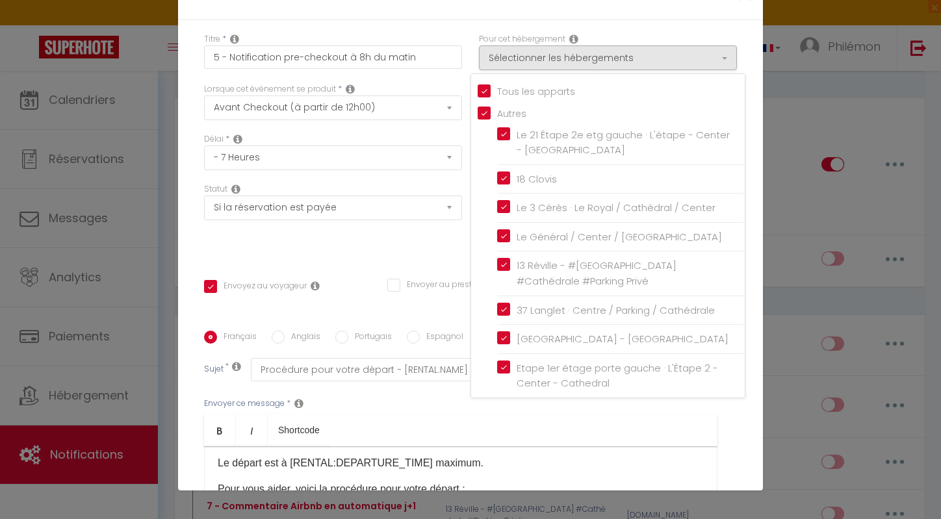
checkbox input "true"
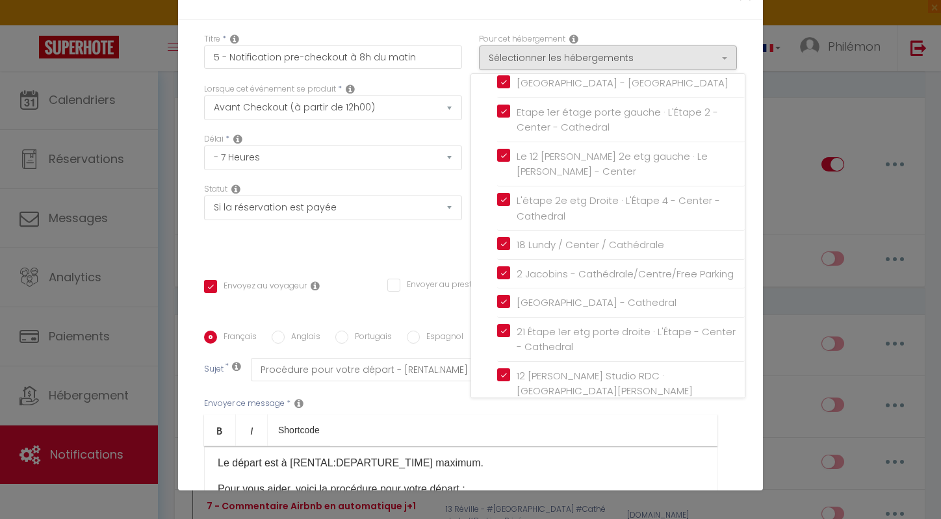
scroll to position [302, 0]
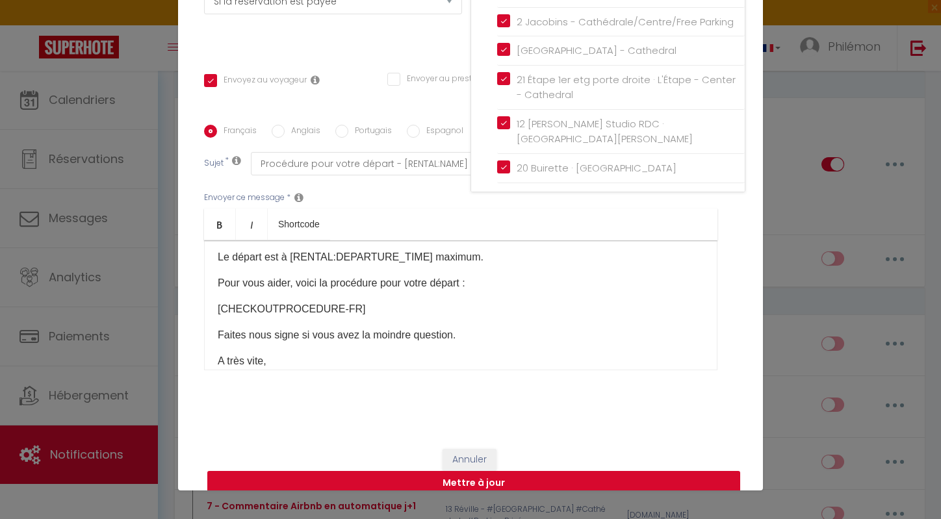
click at [472, 473] on button "Mettre à jour" at bounding box center [473, 483] width 533 height 25
checkbox input "true"
checkbox input "false"
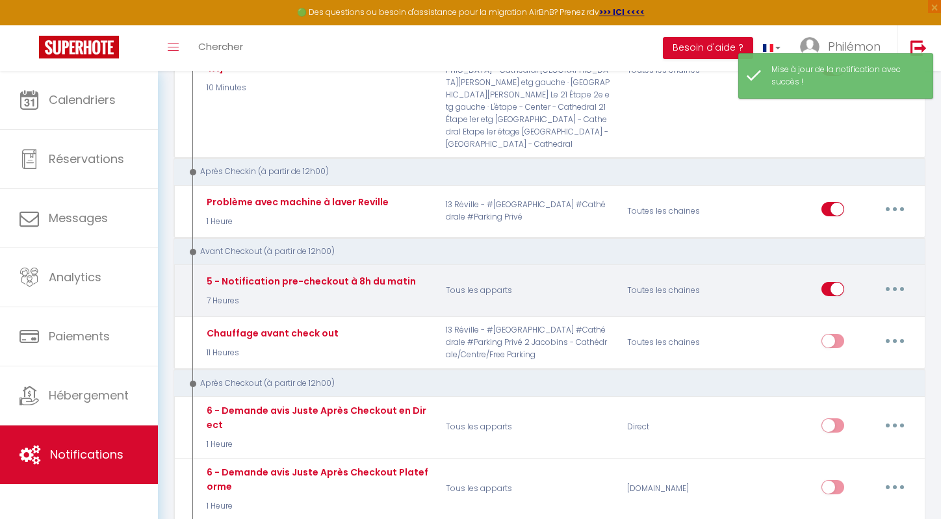
scroll to position [0, 0]
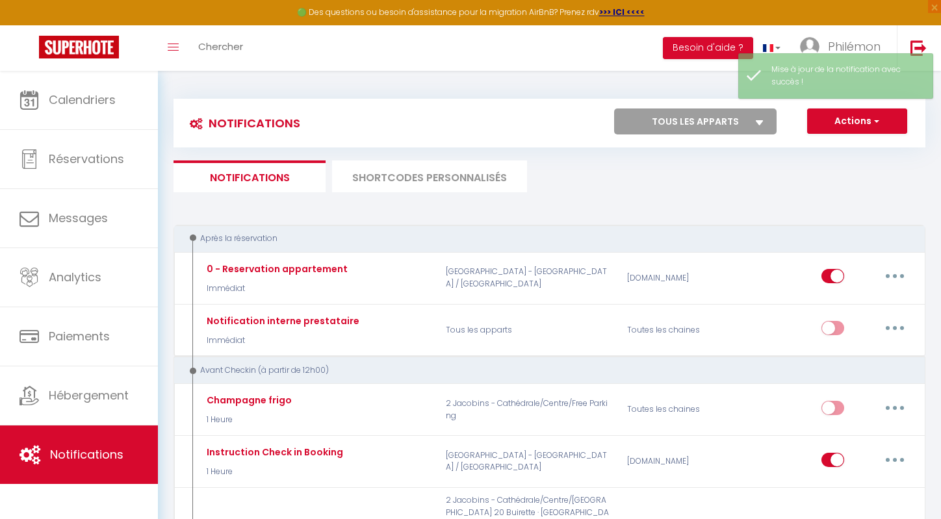
click at [393, 175] on li "SHORTCODES PERSONNALISÉS" at bounding box center [429, 177] width 195 height 32
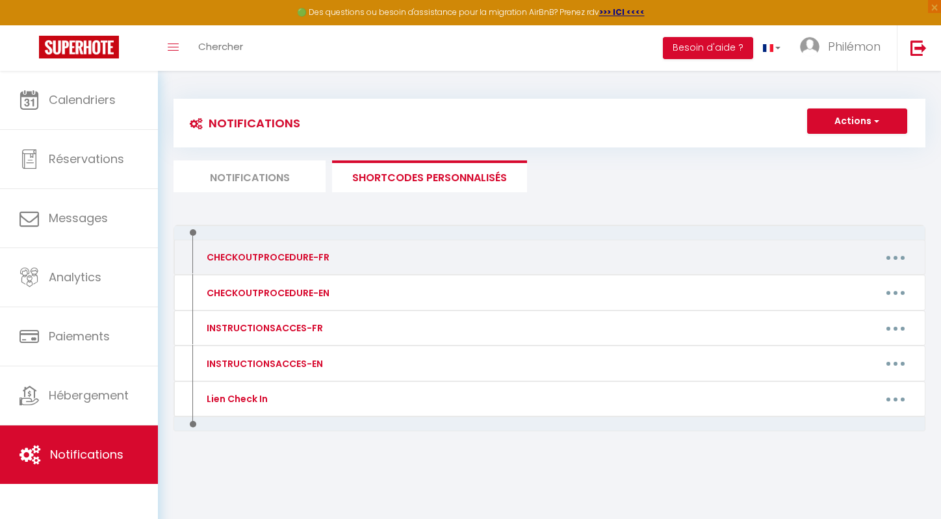
click at [326, 258] on div "CHECKOUTPROCEDURE-FR" at bounding box center [266, 257] width 126 height 14
click at [900, 268] on div "CHECKOUTPROCEDURE-FR Editer Supprimer" at bounding box center [550, 258] width 752 height 36
click at [900, 264] on button "button" at bounding box center [895, 257] width 36 height 21
click at [853, 294] on link "Editer" at bounding box center [862, 287] width 96 height 22
type input "CHECKOUTPROCEDURE-FR"
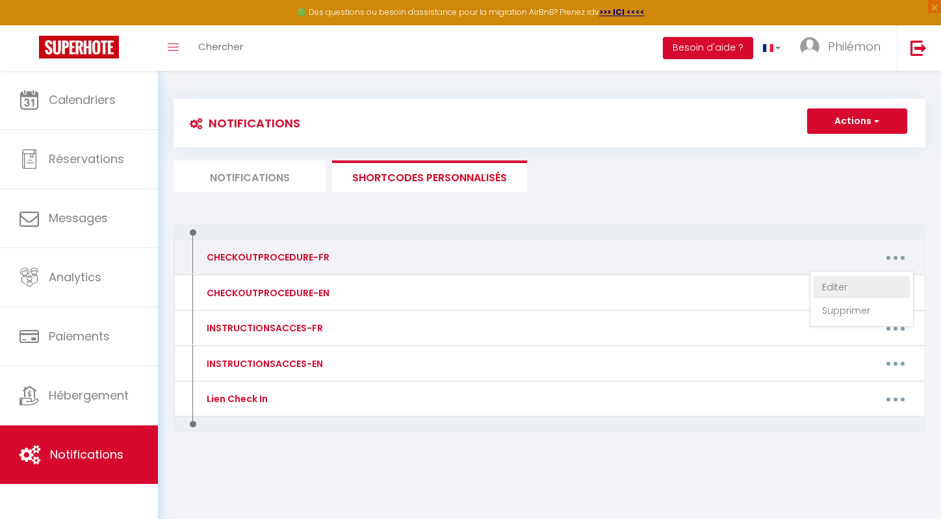
type textarea "1 - Rassembler les draps et serviettes utilisés sur le lit 2 - Faire sa propre …"
type textarea "1 - Laver sa propre vaisselle 2 - Rassembler les draps et serviettes utilisés s…"
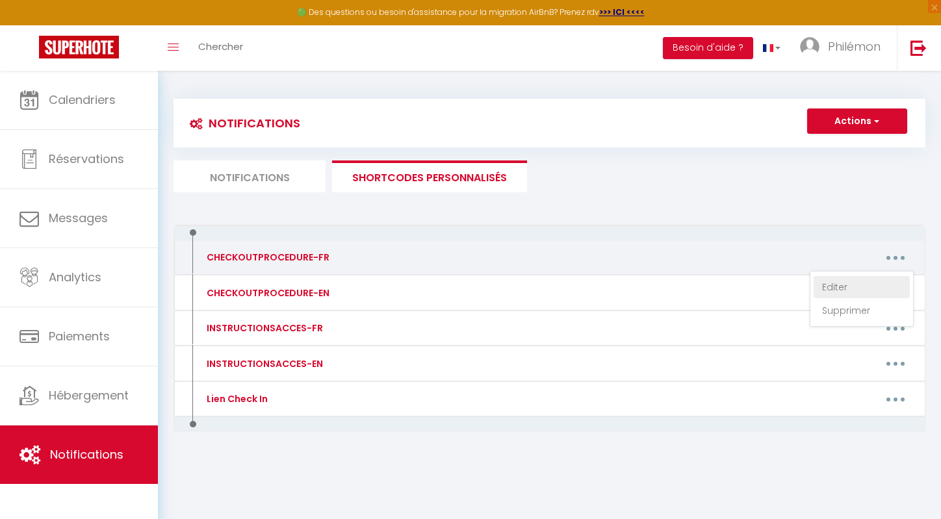
type textarea "1 - Laver sa propre vaisselle 2 - Rassembler les draps et serviettes utilisés s…"
type textarea "1 - Rassembler les draps et serviettes utilisés sur le lit 2 - Faire sa propre …"
type textarea "1 - Laver sa propre vaisselle 2 - Rassembler les draps et serviettes utilisés s…"
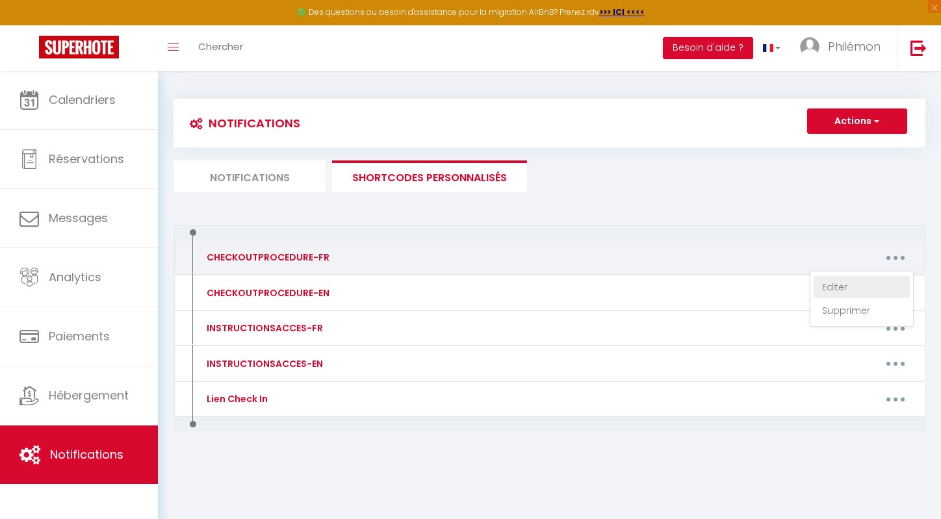
type textarea "1 - Rassembler les draps et serviettes utilisés sur le lit 2 - Faire sa propre …"
type textarea "1 - Laver sa propre vaisselle 2 - Rassembler les draps et serviettes utilisés s…"
type textarea "1 - Rassembler les draps et serviettes utilisés sur le lit 2 - Faire sa propre …"
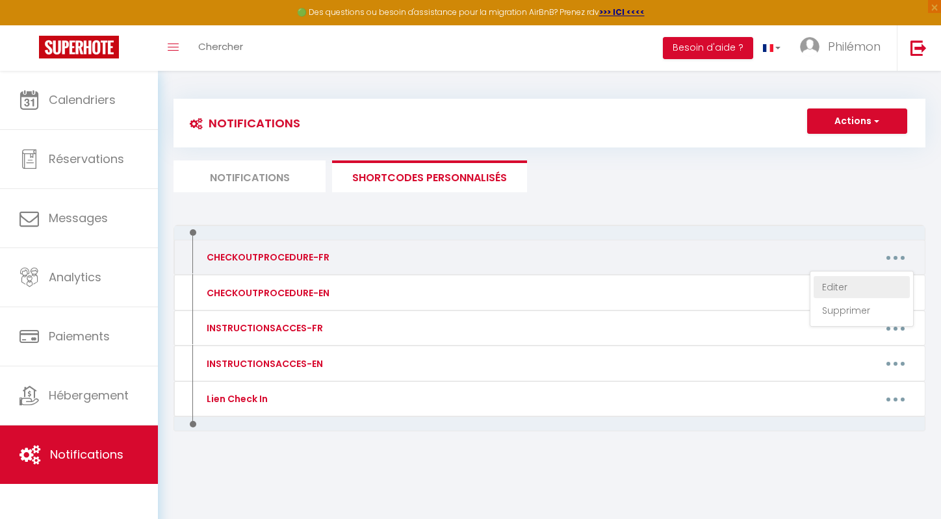
type textarea "1 - Laver sa propre vaisselle 2 - Rassembler les draps et serviettes utilisés s…"
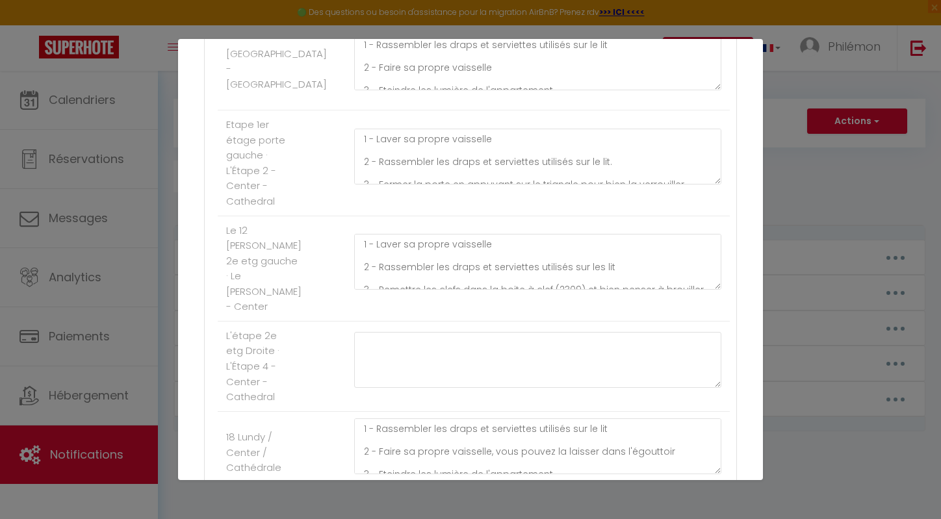
scroll to position [801, 0]
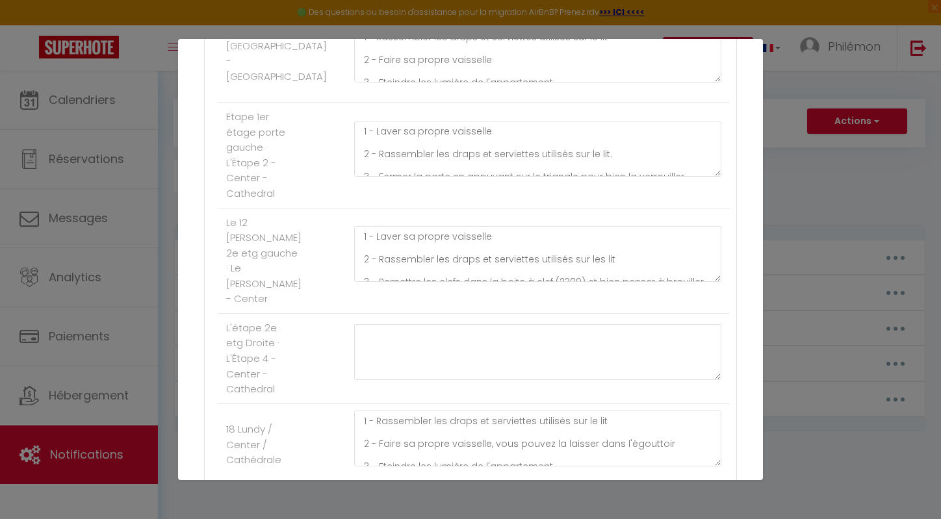
drag, startPoint x: 311, startPoint y: 387, endPoint x: 315, endPoint y: 381, distance: 6.7
click at [313, 383] on li "L'étape 2e etg Droite · L'Étape 4 - Center - Cathedral" at bounding box center [474, 359] width 512 height 90
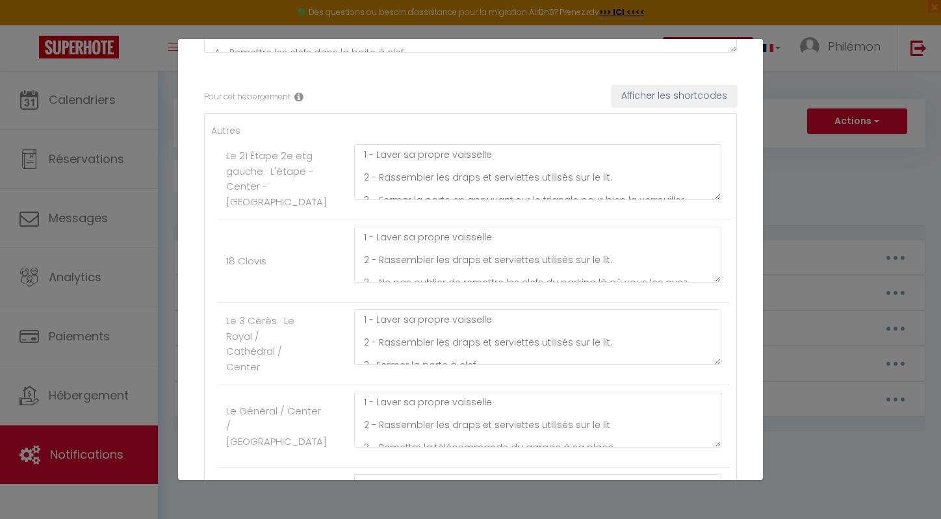
scroll to position [185, 0]
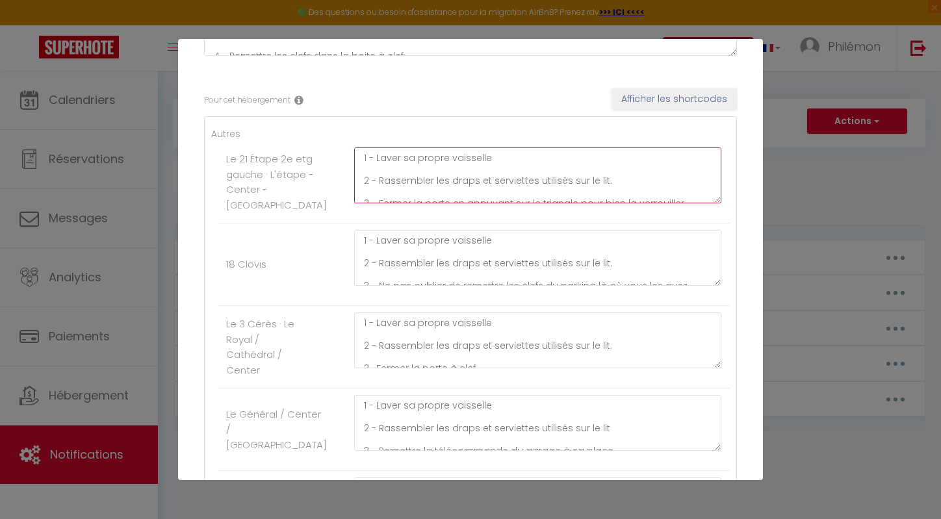
click at [428, 157] on textarea "1 - Laver sa propre vaisselle 2 - Rassembler les draps et serviettes utilisés s…" at bounding box center [537, 176] width 367 height 56
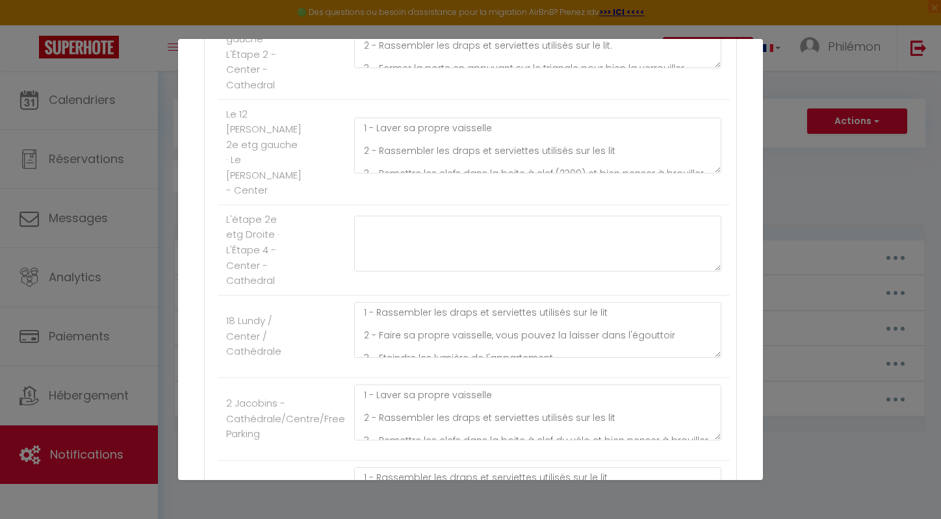
scroll to position [916, 0]
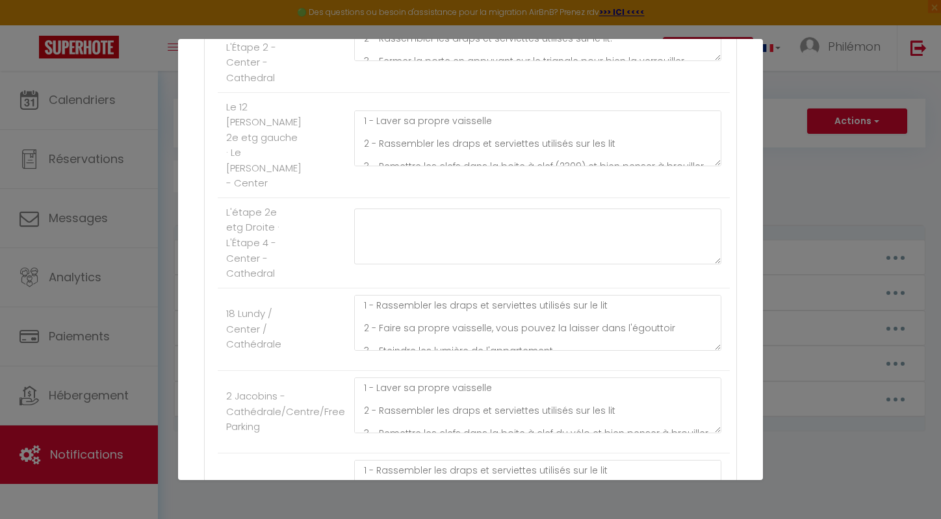
click at [406, 198] on li "Le 12 Jeanne d'Arc 2e etg gauche · Le Jeanne d'Arc - Center 1 - Laver sa propre…" at bounding box center [474, 145] width 512 height 105
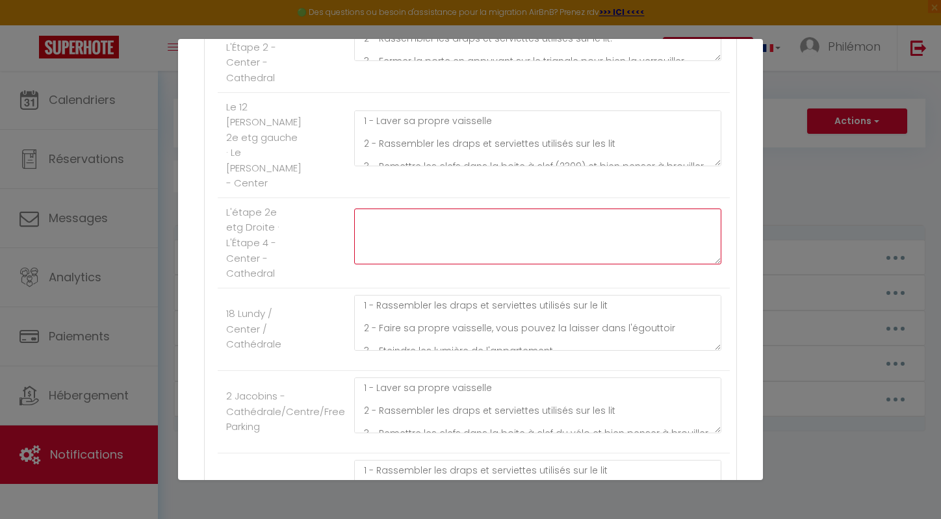
click at [402, 248] on textarea at bounding box center [537, 237] width 367 height 56
paste textarea "1 - Laver sa propre vaisselle 2 - Rassembler les draps et serviettes utilisés s…"
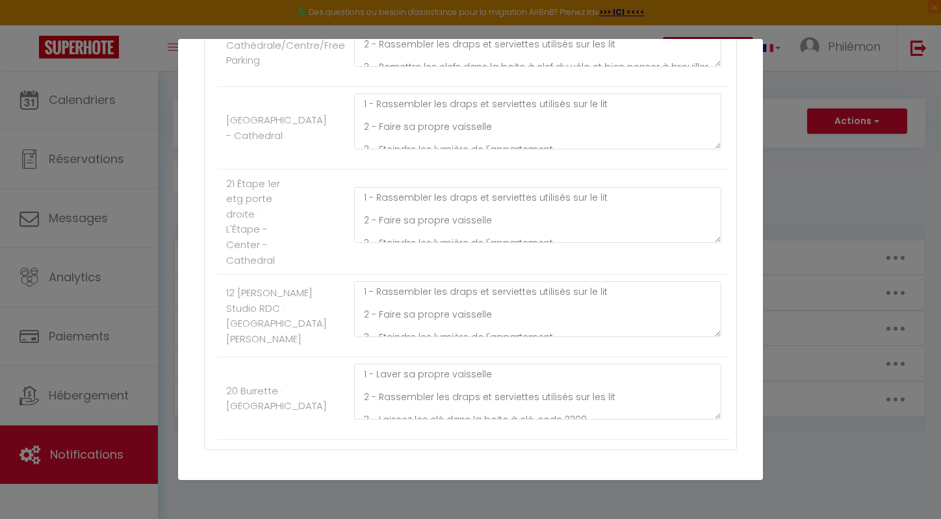
scroll to position [1389, 0]
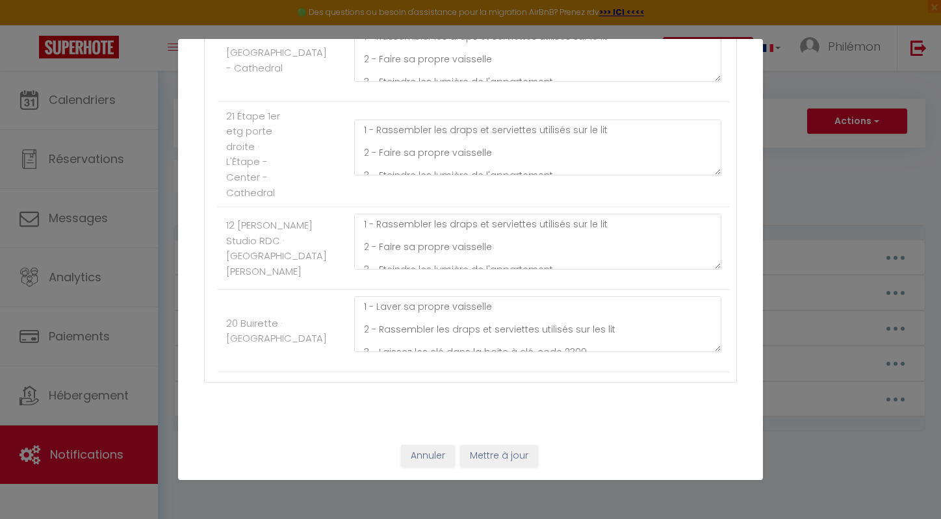
type textarea "1 - Laver sa propre vaisselle 2 - Rassembler les draps et serviettes utilisés s…"
click at [472, 463] on button "Mettre à jour" at bounding box center [499, 456] width 78 height 22
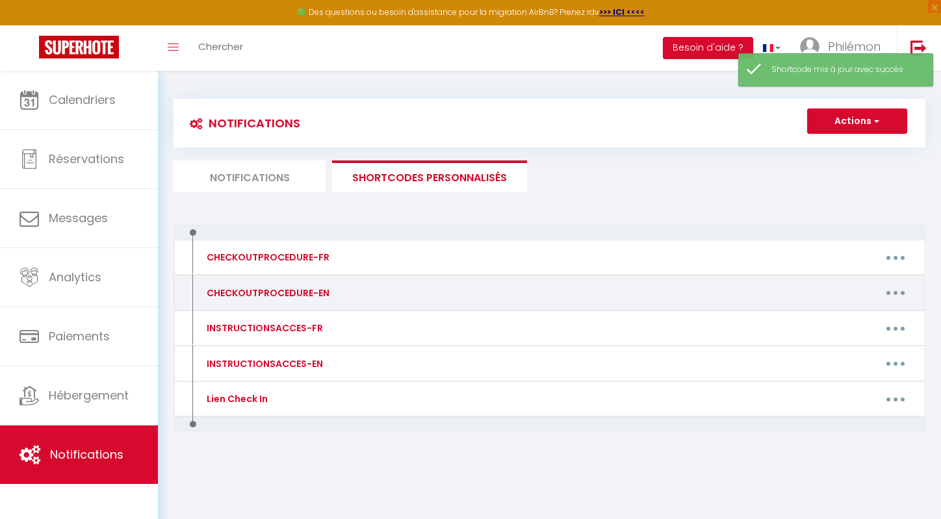
click at [898, 298] on button "button" at bounding box center [895, 293] width 36 height 21
click at [860, 317] on link "Editer" at bounding box center [862, 322] width 96 height 22
type input "CHECKOUTPROCEDURE-EN"
type textarea "1 - Do the dishes and throw out the trash 2 - At 11:00 am maximum, lock the apa…"
type textarea "1 - Wash your own dishes 2 - Gather the used sheets and towels from the bed 3 -…"
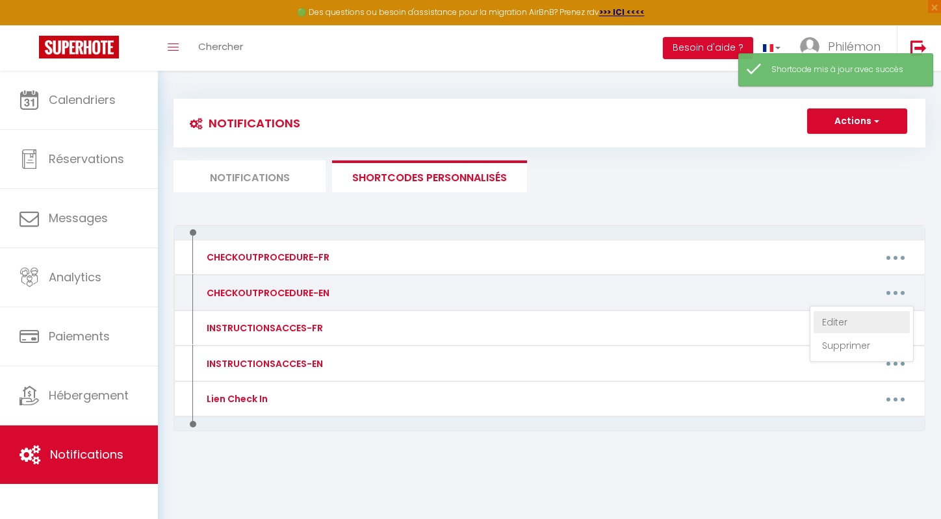
type textarea "1 - Wash your own dishes. 2 - Gather used sheets and towels on the bed. 3 - Don…"
type textarea "1 - Wash your own dishes. 2 - Gather used sheets and towels on the bed. 3 - Loc…"
type textarea "1 - Wash your own dishes 2 - Gather the used sheets and towels on the bed 3 - P…"
type textarea "1 - Wash your own dishes 2 - Gather the used sheets and towels from the bed.. 3…"
type textarea "1 - Wash your own dishes 2 - Gather the used sheets and towels from the beds. 3…"
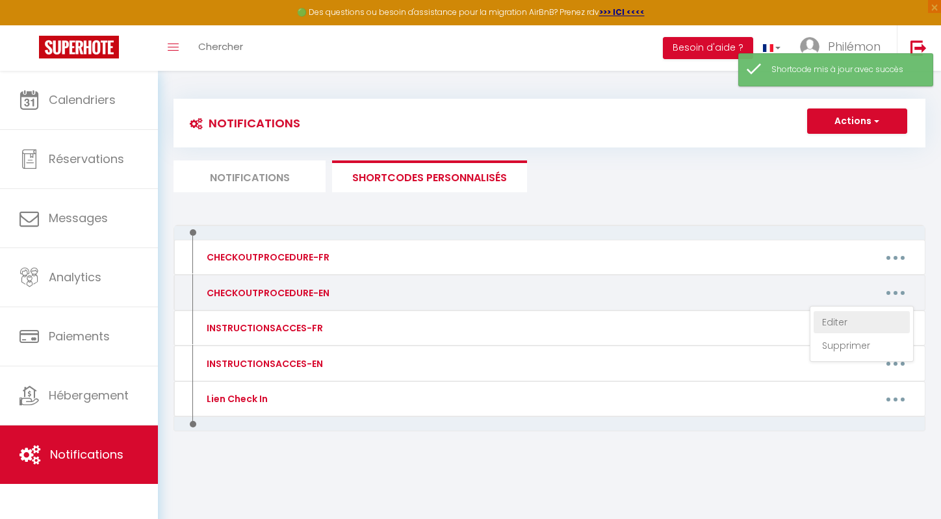
type textarea "1 - Gather the used bed sheets and towels and leave them on the bed. 2 - Wash y…"
type textarea "1 - Wash your own dishes 2 - Gather the used sheets and towels from the bed 3 -…"
type textarea "1 - Wash your own dishes 2 - Gather the used sheets and towels from the beds 3 …"
type textarea "1 - Gather the used bed sheets and towels and leave them on the bed. 2 - Wash y…"
type textarea "1 - Wash your own dishes 2 - Gather the used sheets and towels from the beds. 3…"
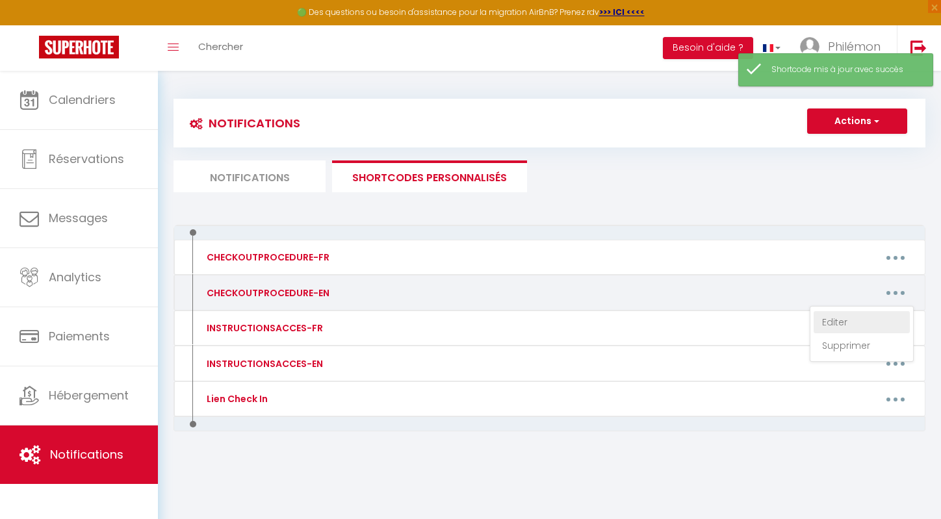
type textarea "1 - Gather the used bed sheets and towels and leave them on the bed. 2 - Wash y…"
type textarea "1 - Wash your own dishes 2 - Gather the used sheets and towels from the beds. 3…"
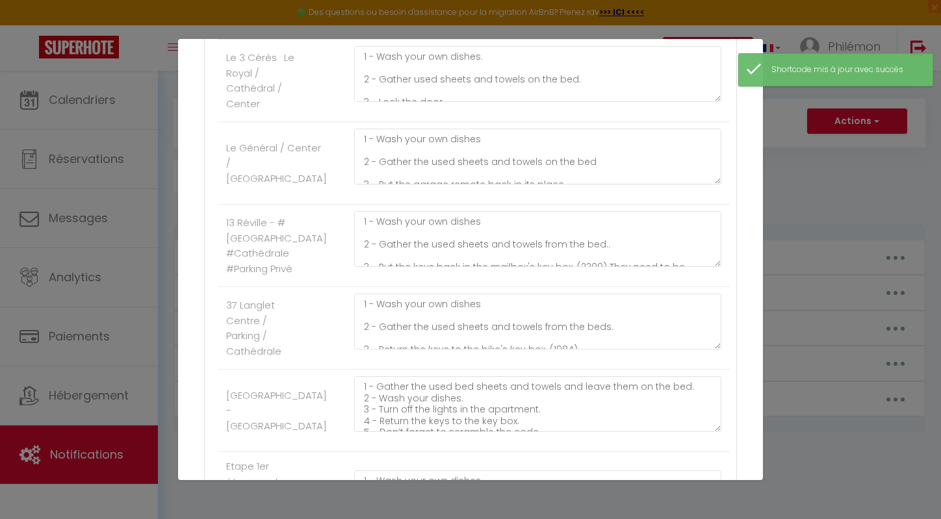
scroll to position [0, 0]
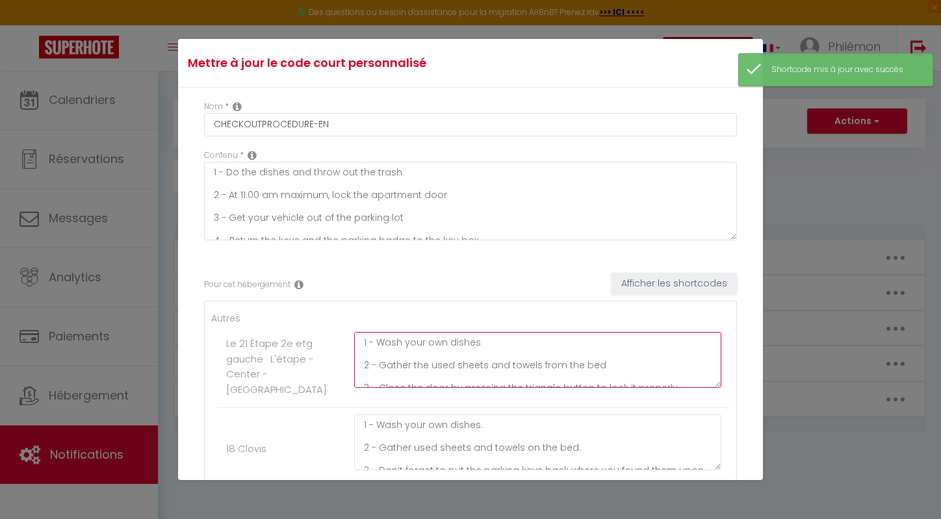
click at [409, 366] on textarea "1 - Wash your own dishes 2 - Gather the used sheets and towels from the bed 3 -…" at bounding box center [537, 360] width 367 height 56
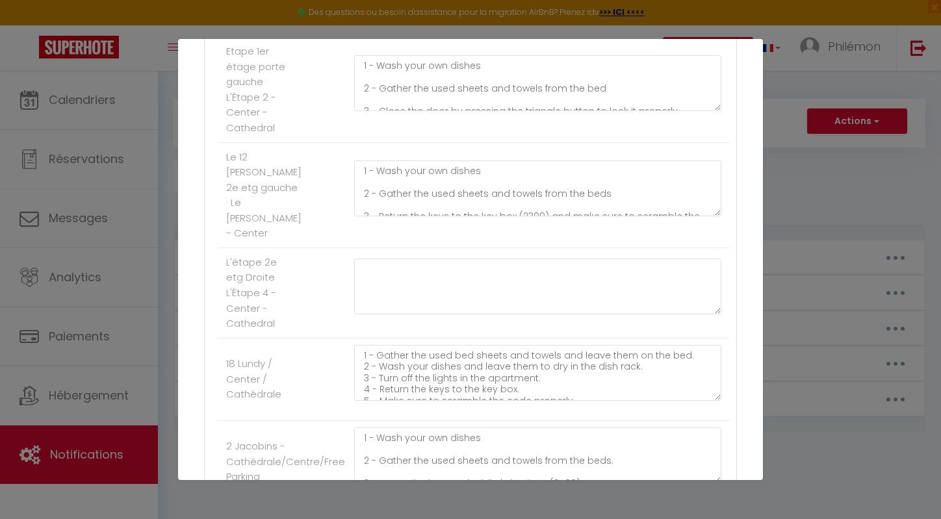
scroll to position [871, 0]
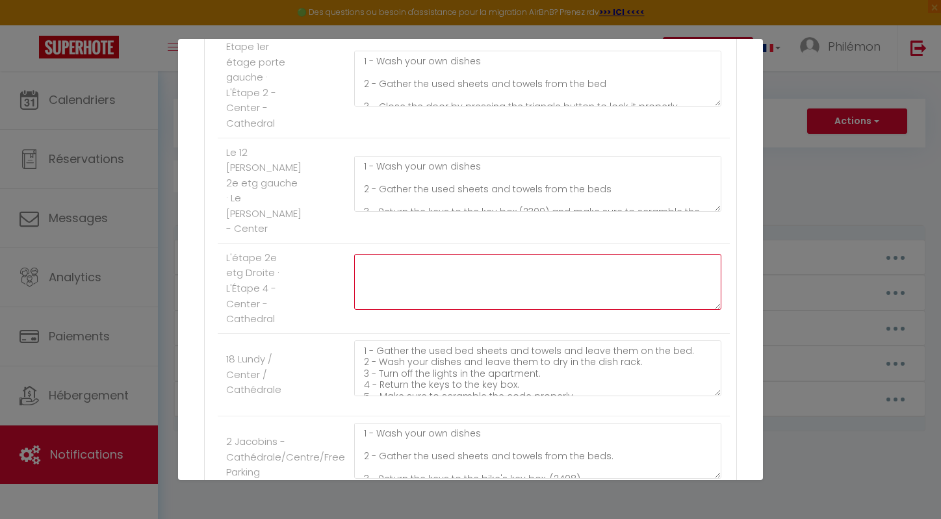
click at [365, 310] on textarea at bounding box center [537, 282] width 367 height 56
paste textarea "1 - Wash your own dishes 2 - Gather the used sheets and towels from the bed 3 -…"
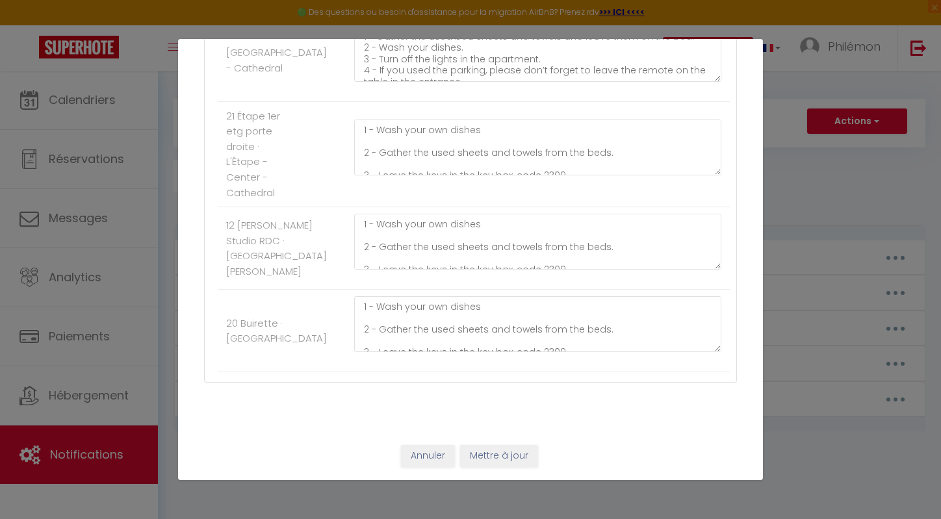
scroll to position [1389, 0]
type textarea "1 - Wash your own dishes 2 - Gather the used sheets and towels from the bed 3 -…"
click at [531, 452] on button "Mettre à jour" at bounding box center [499, 456] width 78 height 22
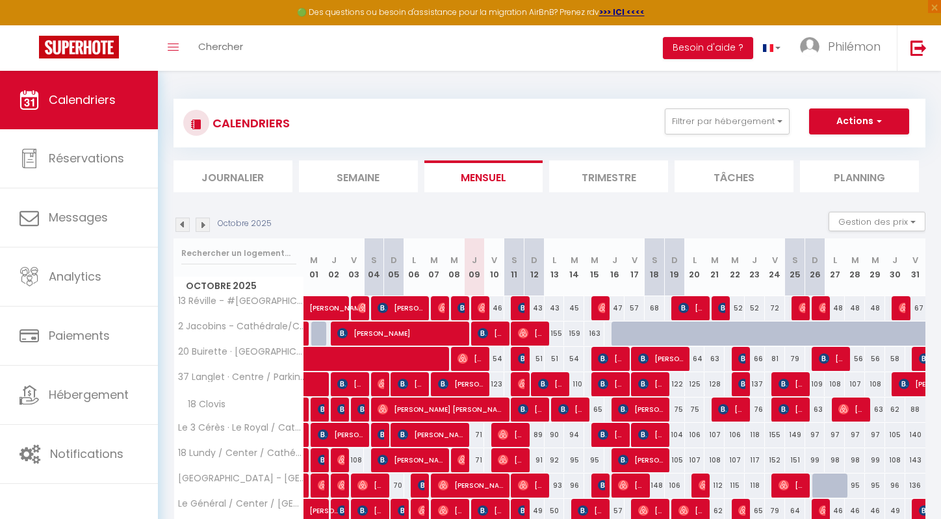
scroll to position [236, 0]
